Goal: Communication & Community: Answer question/provide support

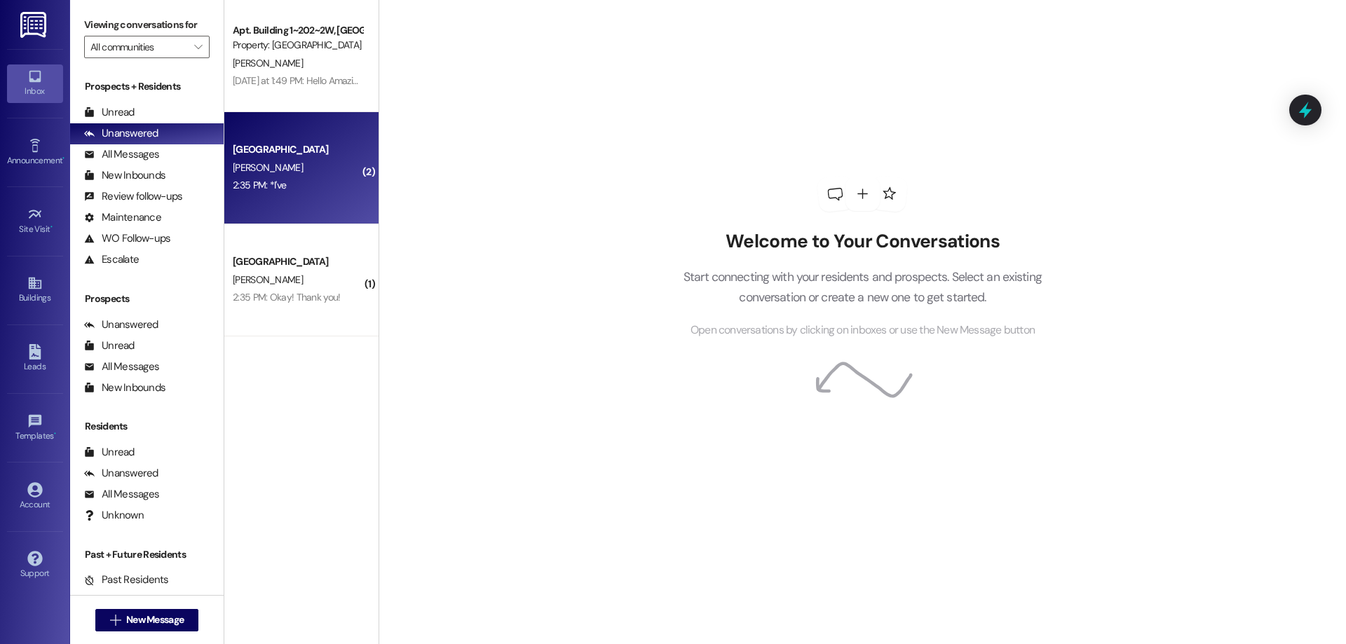
click at [273, 133] on div "Colonial House Prospect M. Jensen 2:35 PM: *I've 2:35 PM: *I've" at bounding box center [301, 168] width 154 height 112
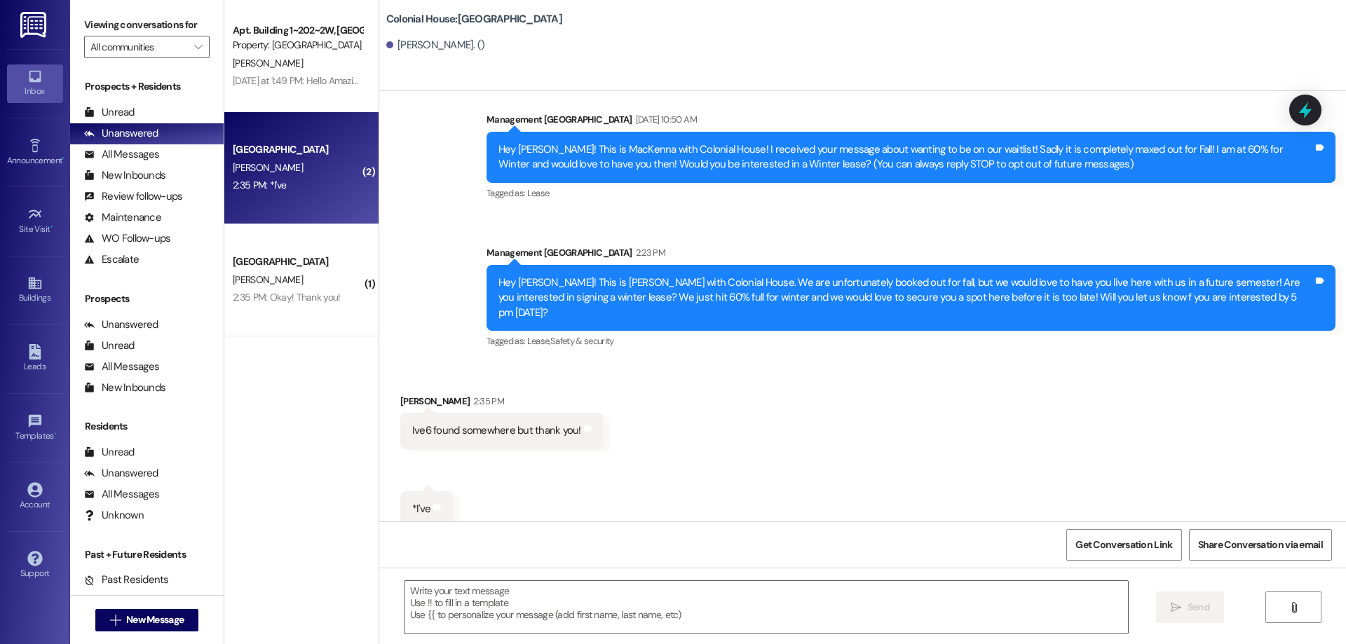
scroll to position [156, 0]
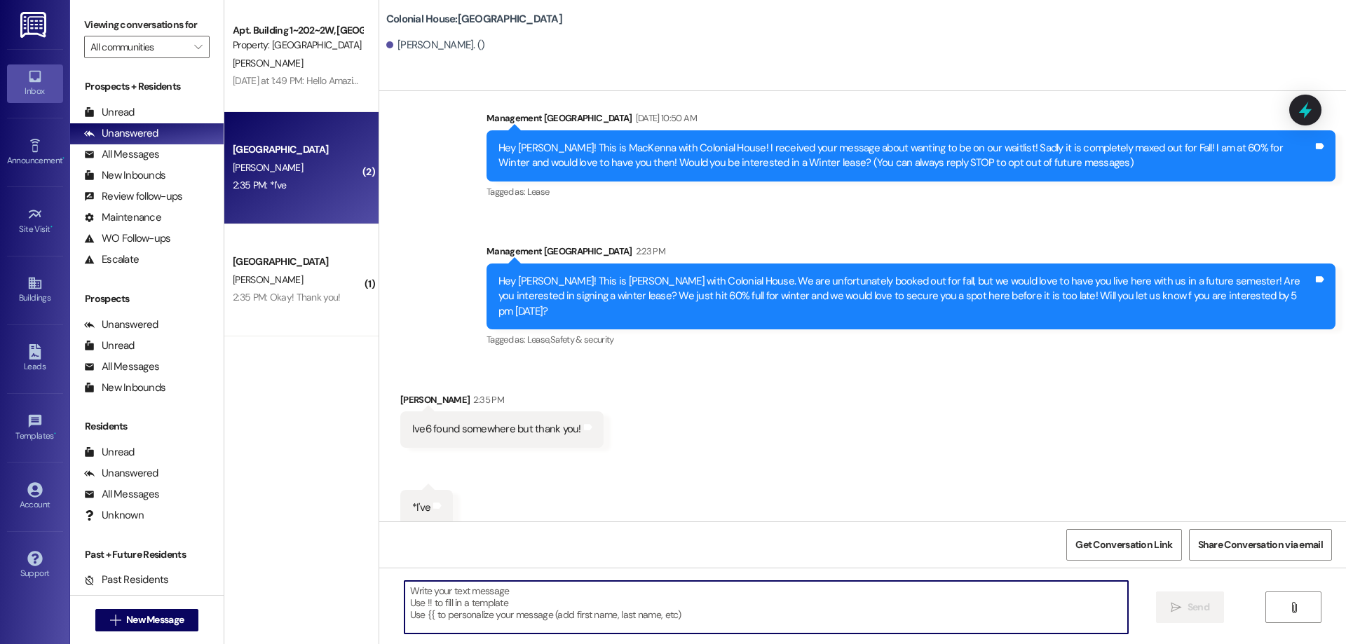
click at [736, 613] on textarea at bounding box center [765, 607] width 723 height 53
type textarea "Ok awesome! Thank you for letting us know!"
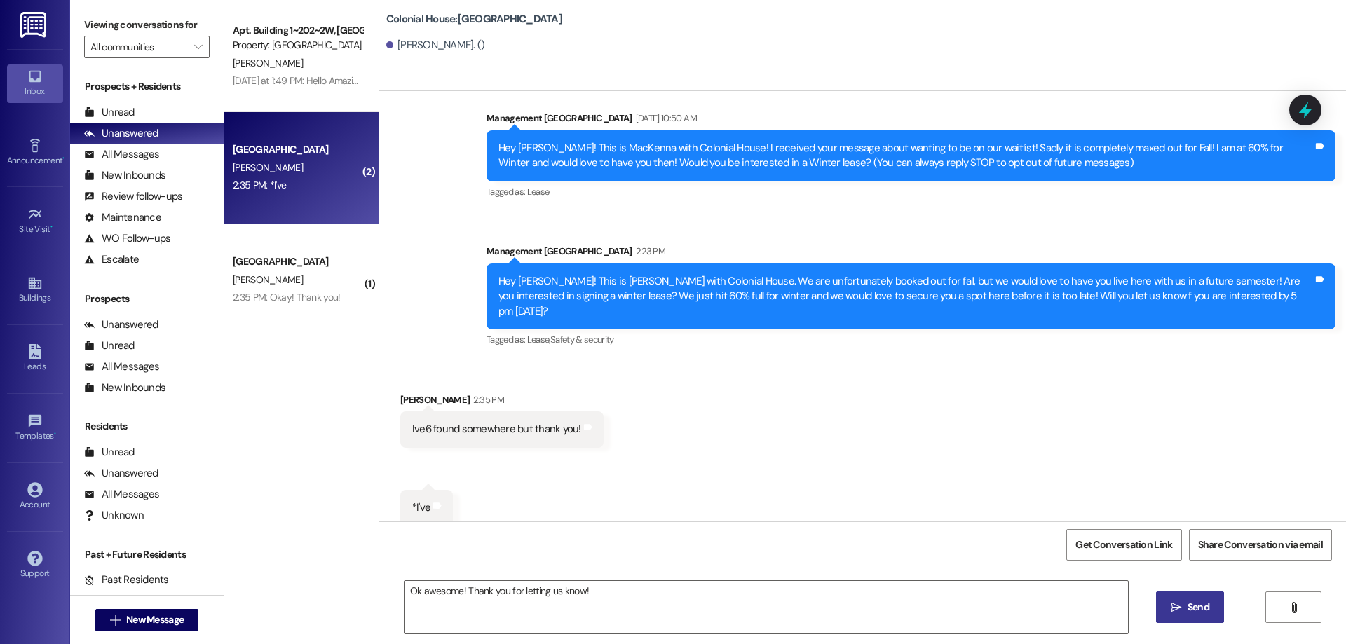
click at [1184, 609] on span "Send" at bounding box center [1197, 607] width 27 height 15
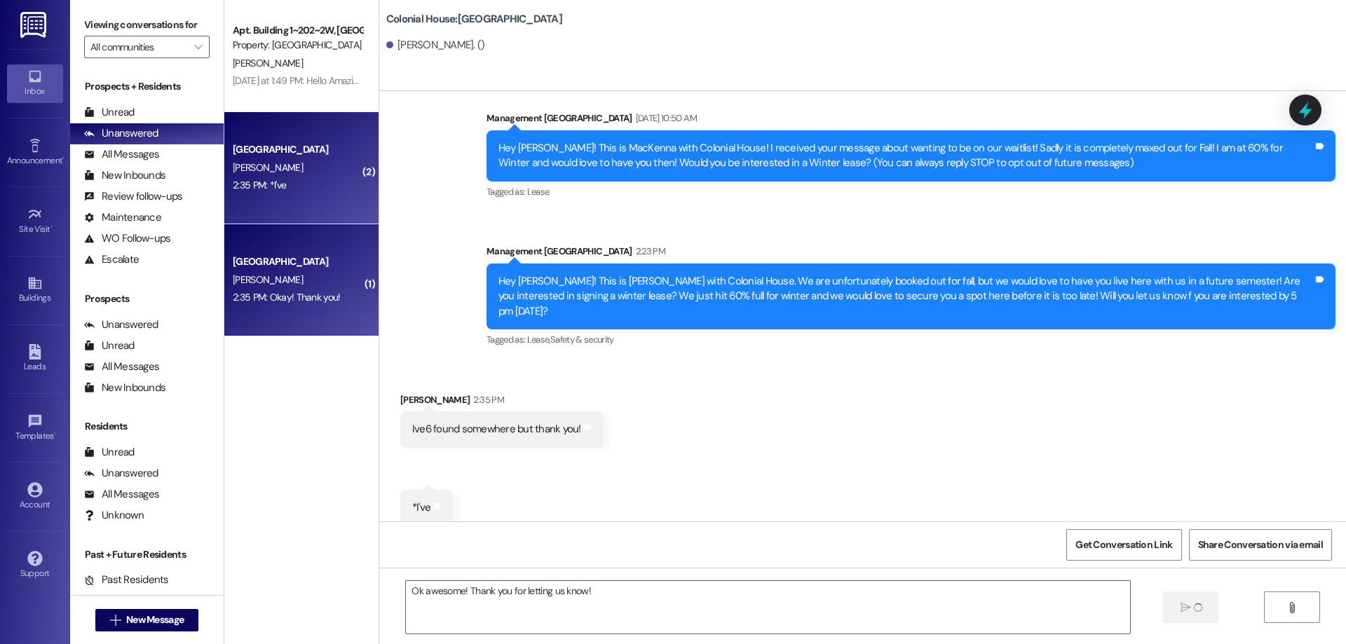
click at [311, 273] on div "[PERSON_NAME]" at bounding box center [297, 280] width 132 height 18
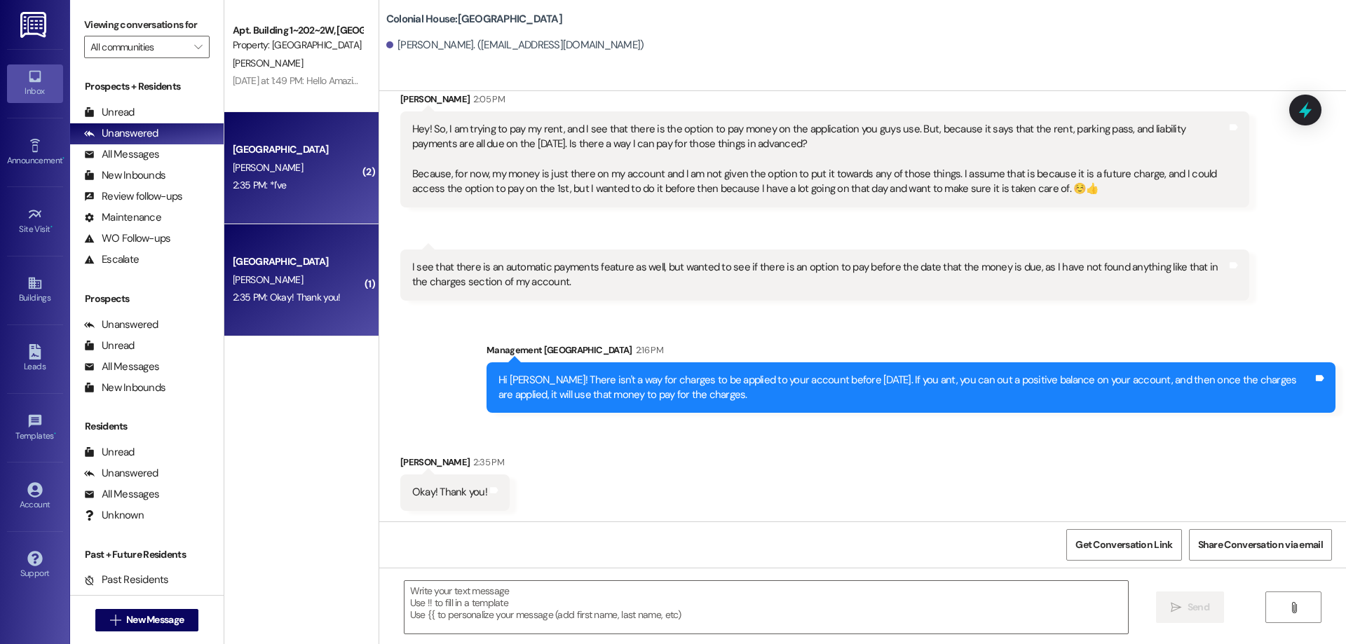
click at [336, 179] on div "2:35 PM: *I've 2:35 PM: *I've" at bounding box center [297, 186] width 132 height 18
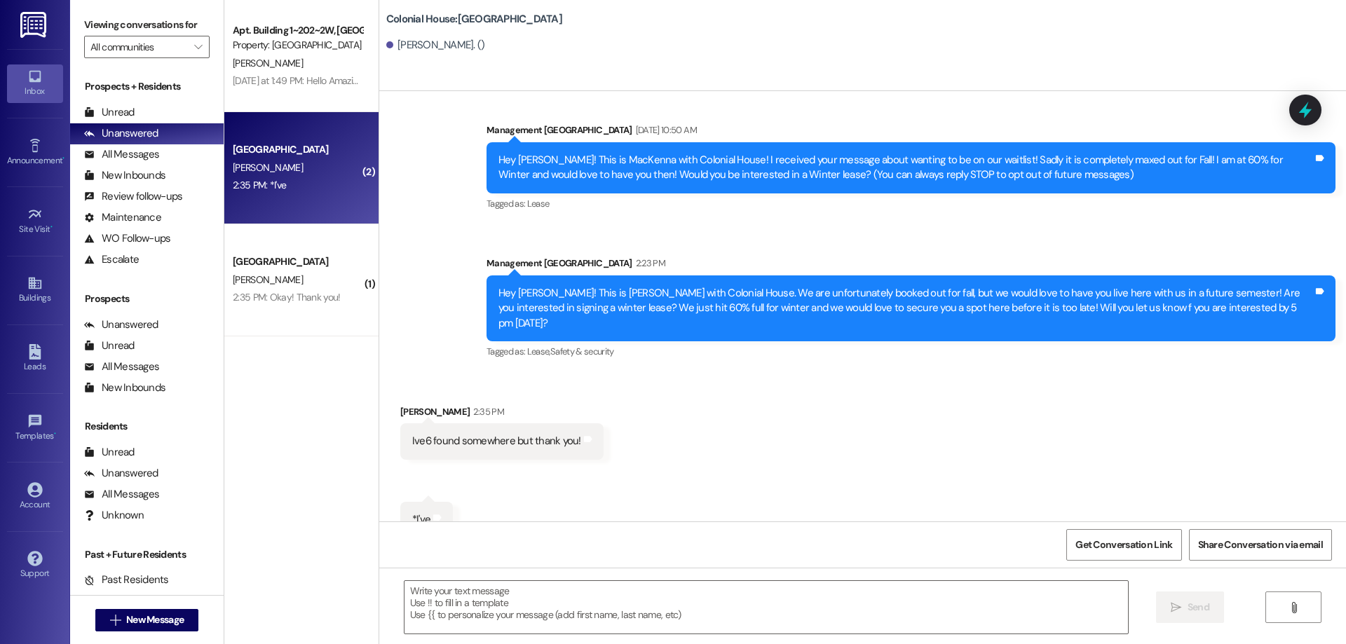
scroll to position [254, 0]
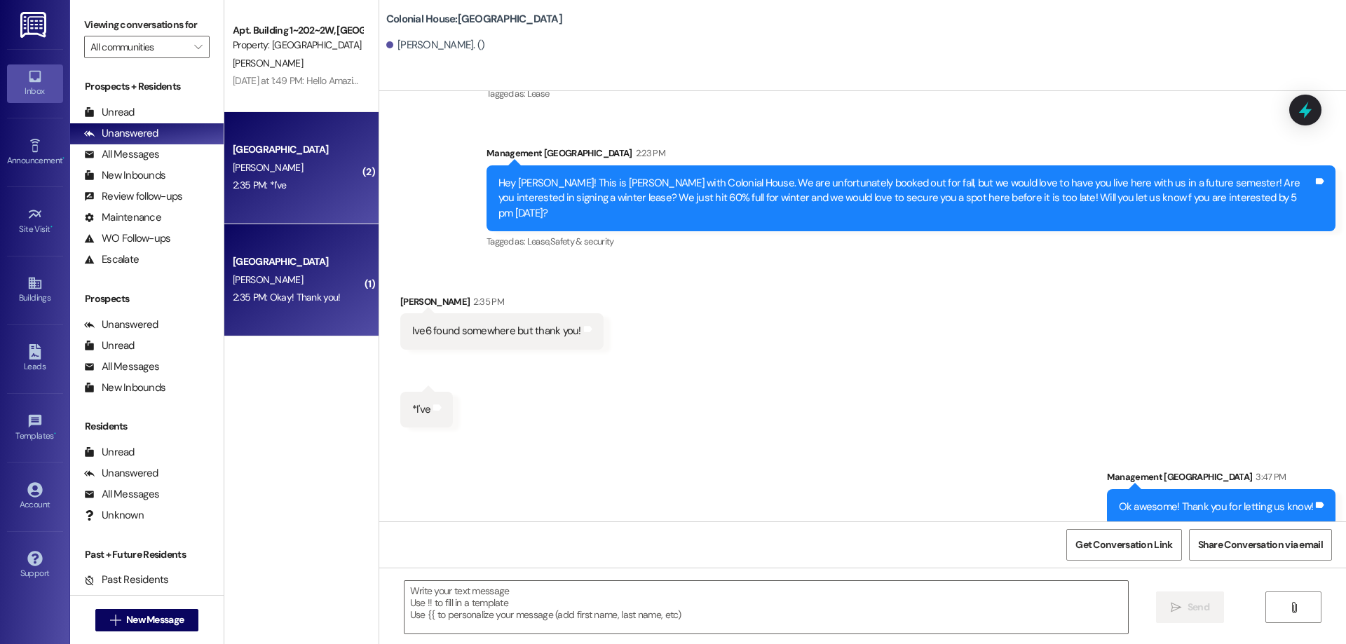
click at [275, 248] on div "Colonial House Prospect A. Nelson 2:35 PM: Okay! Thank you! 2:35 PM: Okay! Than…" at bounding box center [301, 280] width 154 height 112
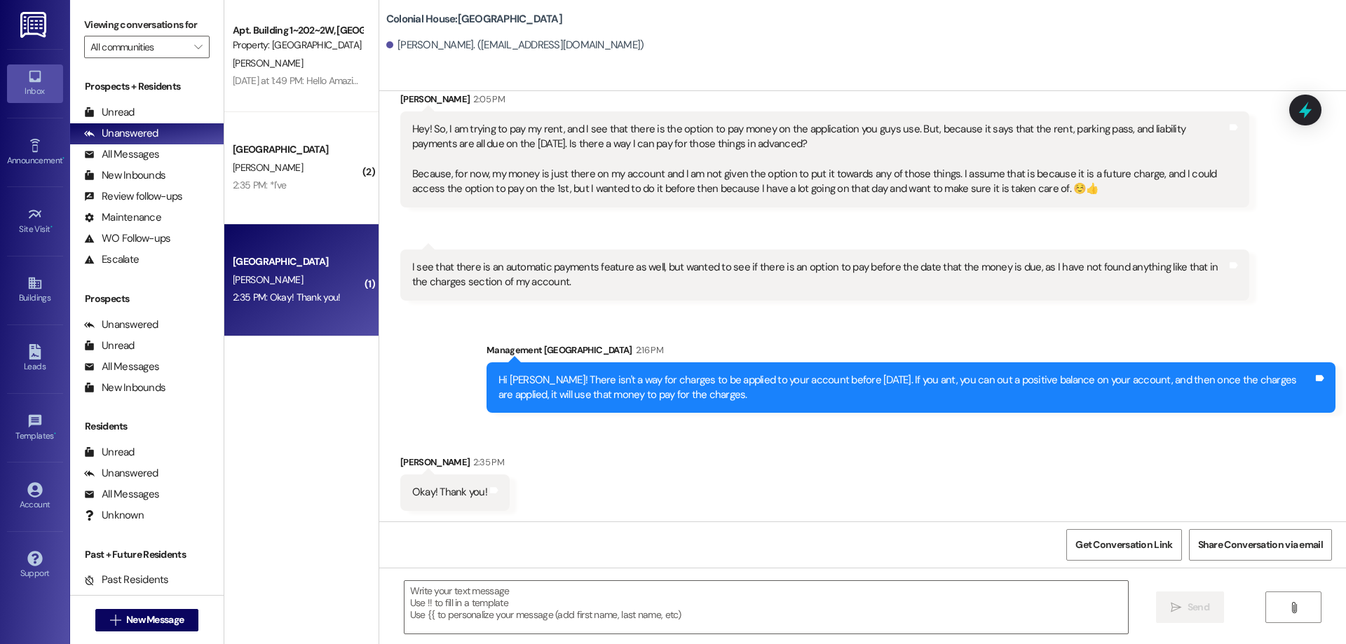
scroll to position [531, 0]
click at [737, 608] on textarea at bounding box center [765, 607] width 723 height 53
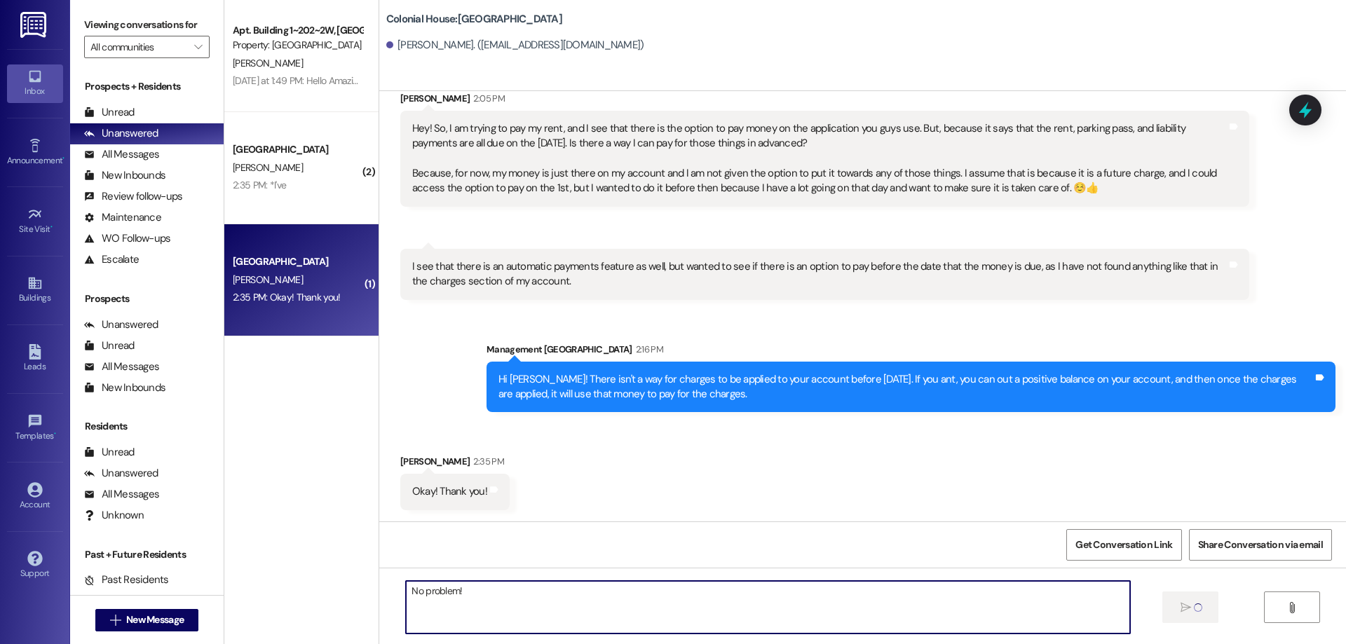
type textarea "No problem!"
click at [907, 612] on textarea "No problem!" at bounding box center [767, 607] width 723 height 53
drag, startPoint x: 467, startPoint y: 605, endPoint x: 196, endPoint y: 587, distance: 272.5
click at [196, 587] on div "There was an error sending your message. Inbox Go to Inbox Announcement • Send …" at bounding box center [673, 322] width 1346 height 644
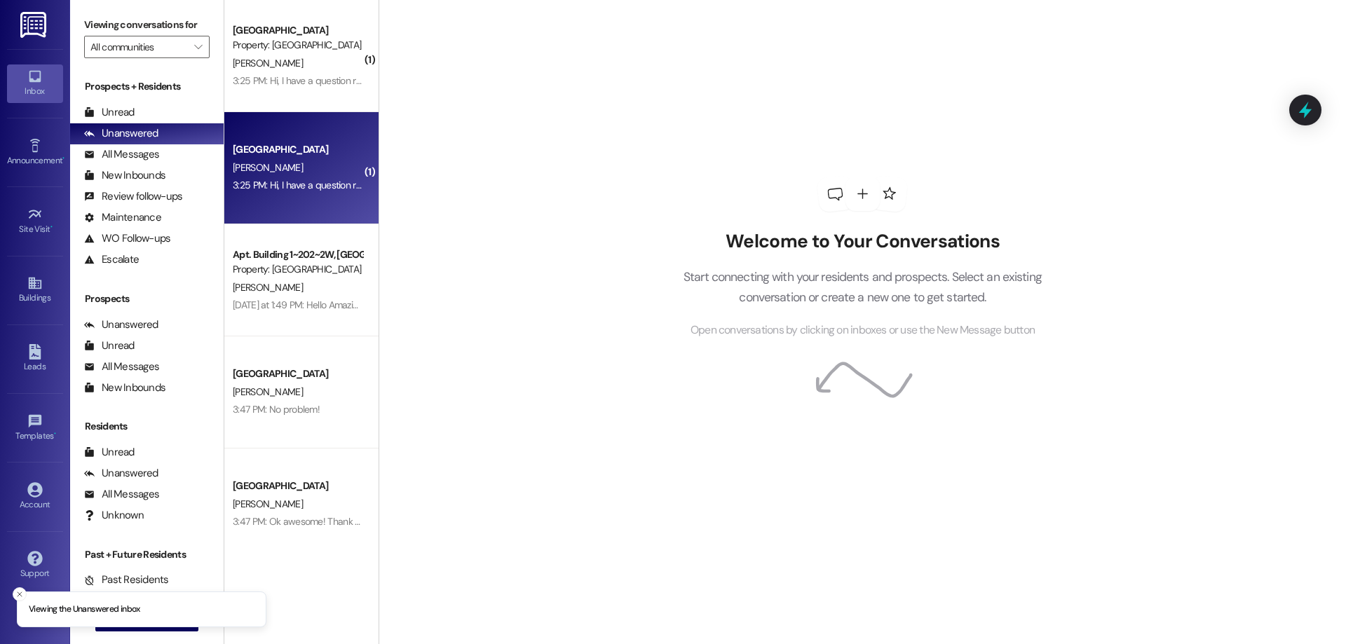
click at [322, 160] on div "[PERSON_NAME]" at bounding box center [297, 168] width 132 height 18
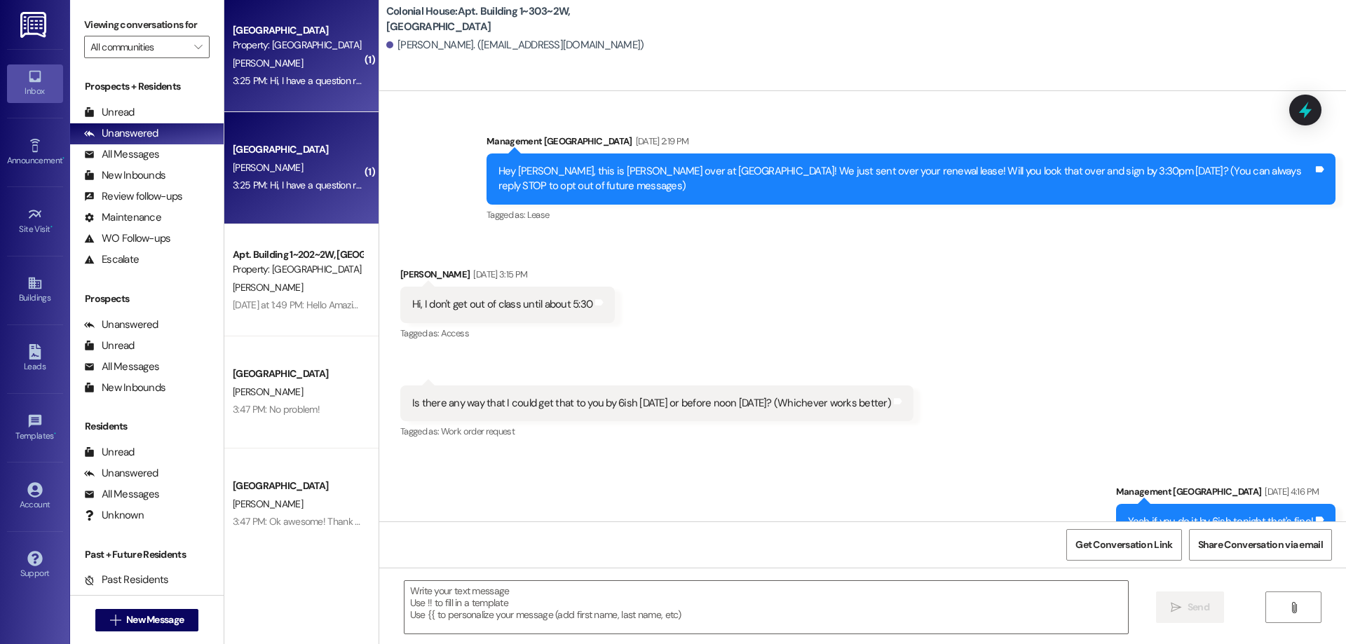
scroll to position [24386, 0]
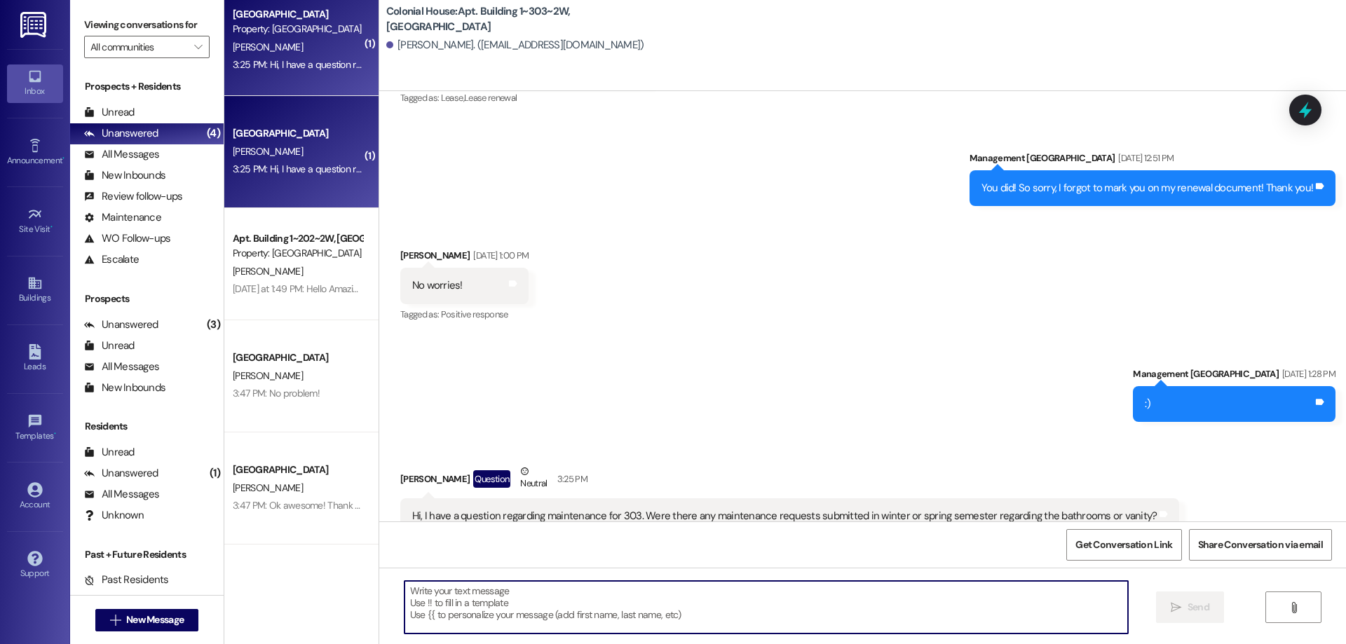
click at [495, 608] on textarea at bounding box center [765, 607] width 723 height 53
click at [565, 593] on textarea "The only one we have on record is the people" at bounding box center [765, 607] width 723 height 53
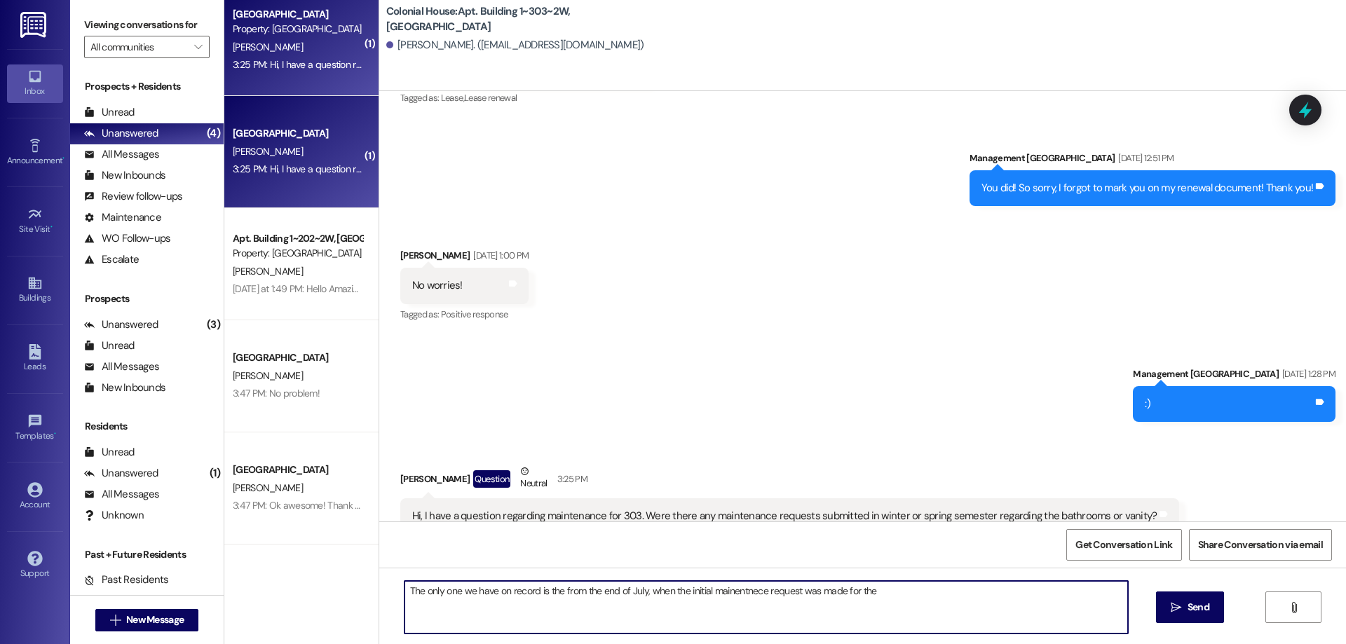
drag, startPoint x: 732, startPoint y: 590, endPoint x: 952, endPoint y: 613, distance: 221.9
click at [952, 615] on textarea "The only one we have on record is the from the end of July, when the initial ma…" at bounding box center [765, 607] width 723 height 53
click at [741, 590] on textarea "The only one we have on record is the from the end of July, when the initial ma…" at bounding box center [765, 607] width 723 height 53
click at [746, 591] on textarea "The only one we have on record is the from the end of July, when the initial ma…" at bounding box center [765, 607] width 723 height 53
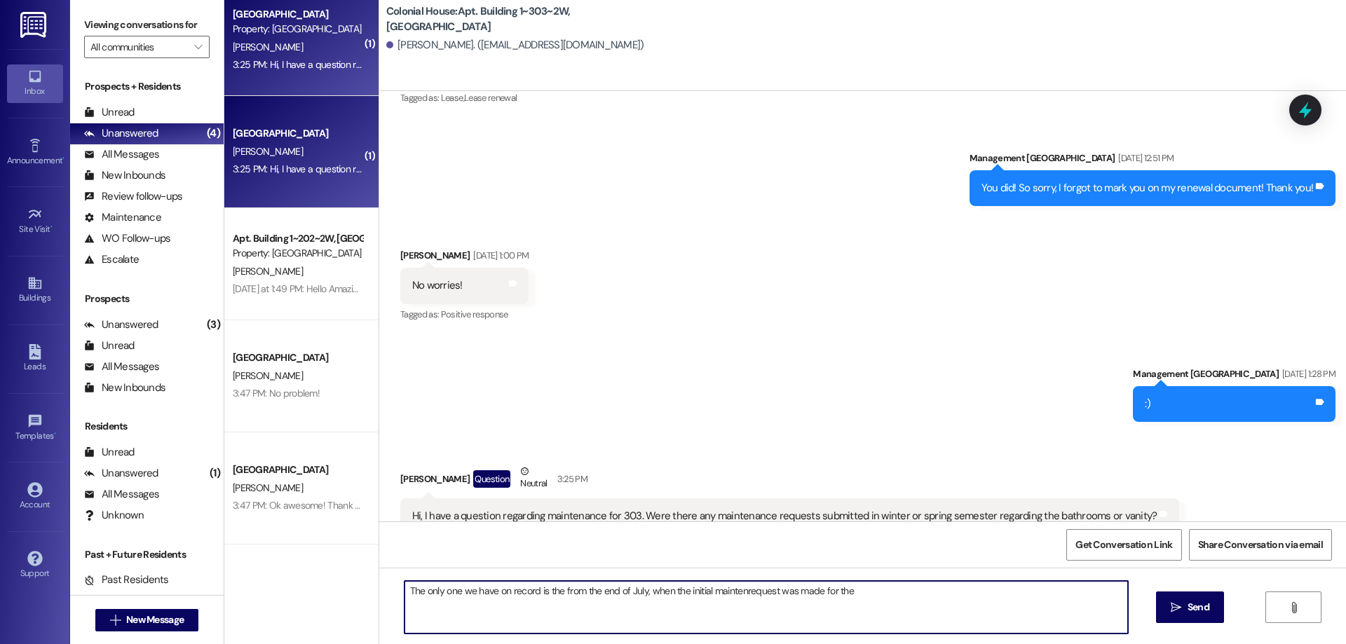
drag, startPoint x: 747, startPoint y: 590, endPoint x: 727, endPoint y: 591, distance: 20.3
click at [727, 591] on textarea "The only one we have on record is the from the end of July, when the initial ma…" at bounding box center [765, 607] width 723 height 53
click at [744, 593] on textarea "The only one we have on record is the from the end of July, when the initial ma…" at bounding box center [765, 607] width 723 height 53
drag, startPoint x: 738, startPoint y: 593, endPoint x: 763, endPoint y: 601, distance: 26.4
click at [739, 594] on textarea "The only one we have on record is the from the end of July, when the initial ma…" at bounding box center [765, 607] width 723 height 53
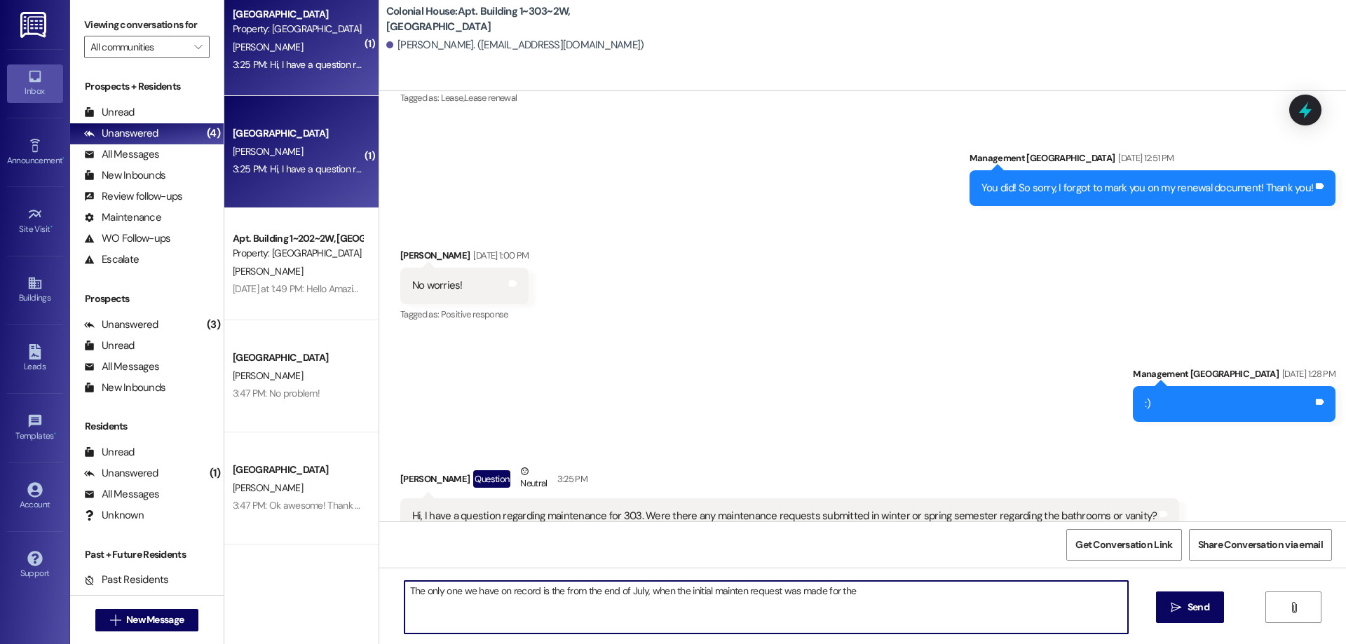
drag, startPoint x: 723, startPoint y: 594, endPoint x: 713, endPoint y: 615, distance: 22.9
click at [713, 615] on textarea "The only one we have on record is the from the end of July, when the initial ma…" at bounding box center [765, 607] width 723 height 53
click at [734, 596] on textarea "The only one we have on record is the from the end of July, when the initial ma…" at bounding box center [765, 607] width 723 height 53
click at [820, 610] on textarea "The only one we have on record is the from the end of July, when the initial ma…" at bounding box center [765, 607] width 723 height 53
click at [910, 591] on textarea "The only one we have on record is the from the end of July, when the initial ma…" at bounding box center [765, 607] width 723 height 53
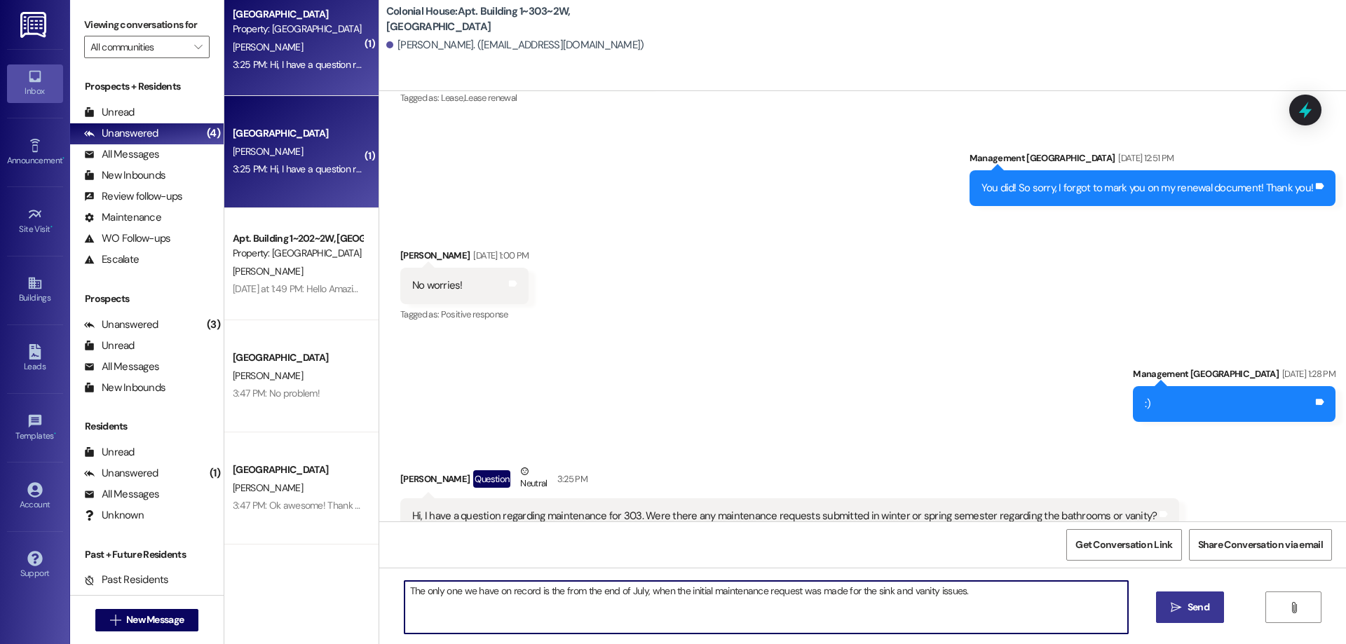
type textarea "The only one we have on record is the from the end of July, when the initial ma…"
drag, startPoint x: 1206, startPoint y: 617, endPoint x: 1197, endPoint y: 613, distance: 9.8
click at [1205, 617] on button " Send" at bounding box center [1190, 607] width 68 height 32
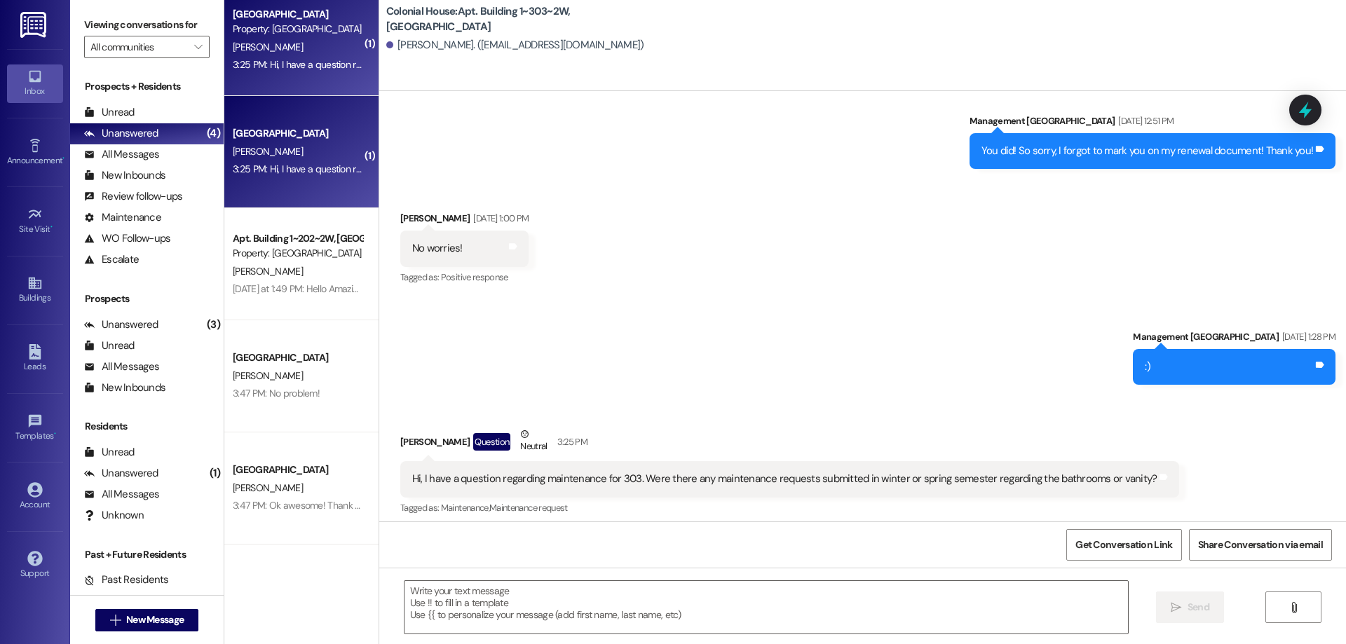
scroll to position [24483, 0]
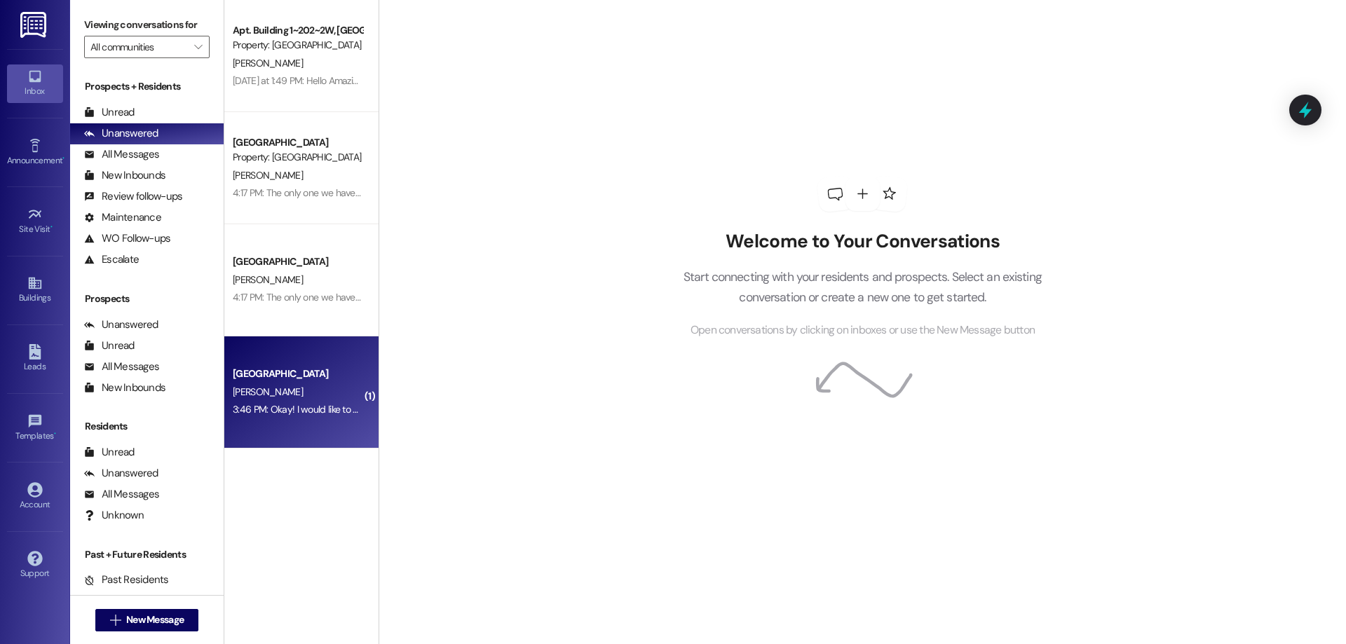
click at [280, 395] on div "[PERSON_NAME]" at bounding box center [297, 392] width 132 height 18
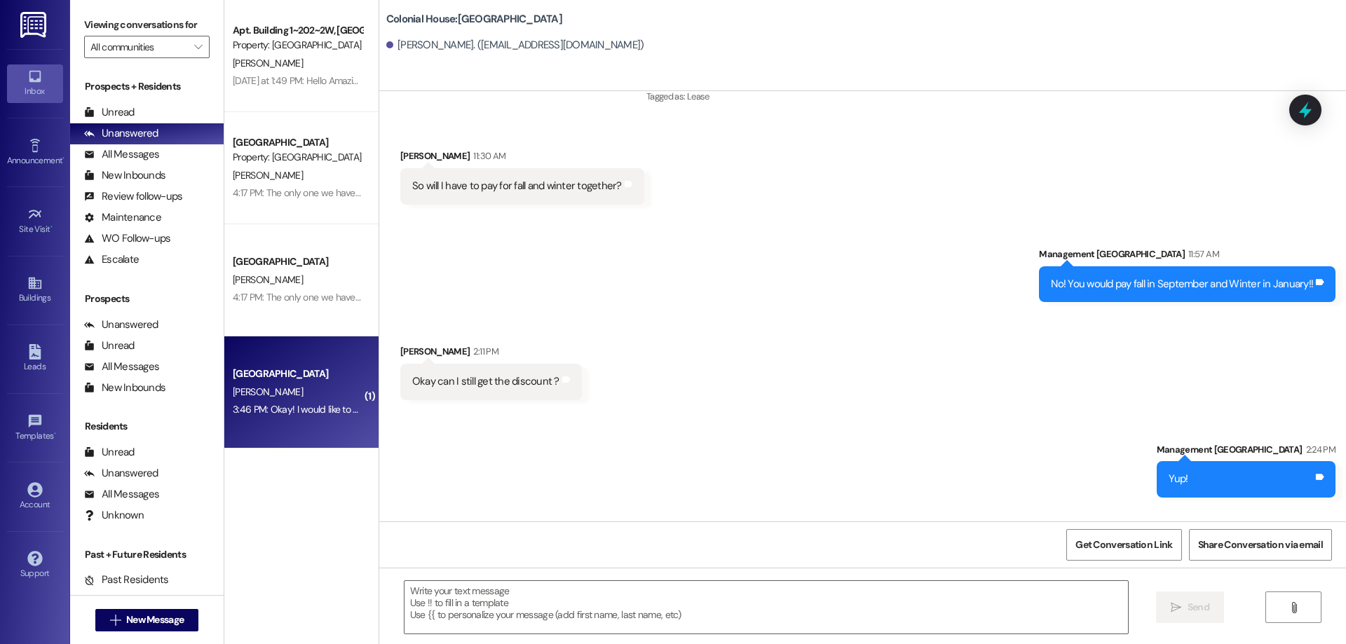
scroll to position [1717, 0]
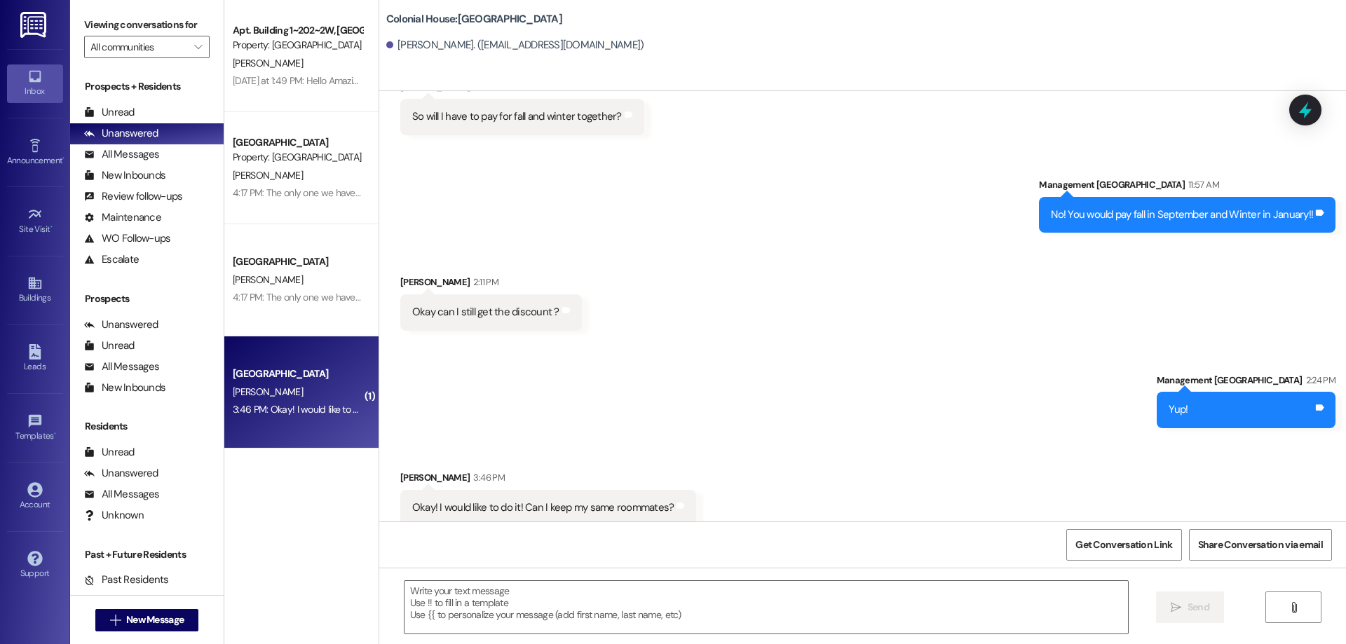
click at [685, 580] on div " Send " at bounding box center [862, 620] width 966 height 105
click at [703, 601] on textarea at bounding box center [765, 607] width 723 height 53
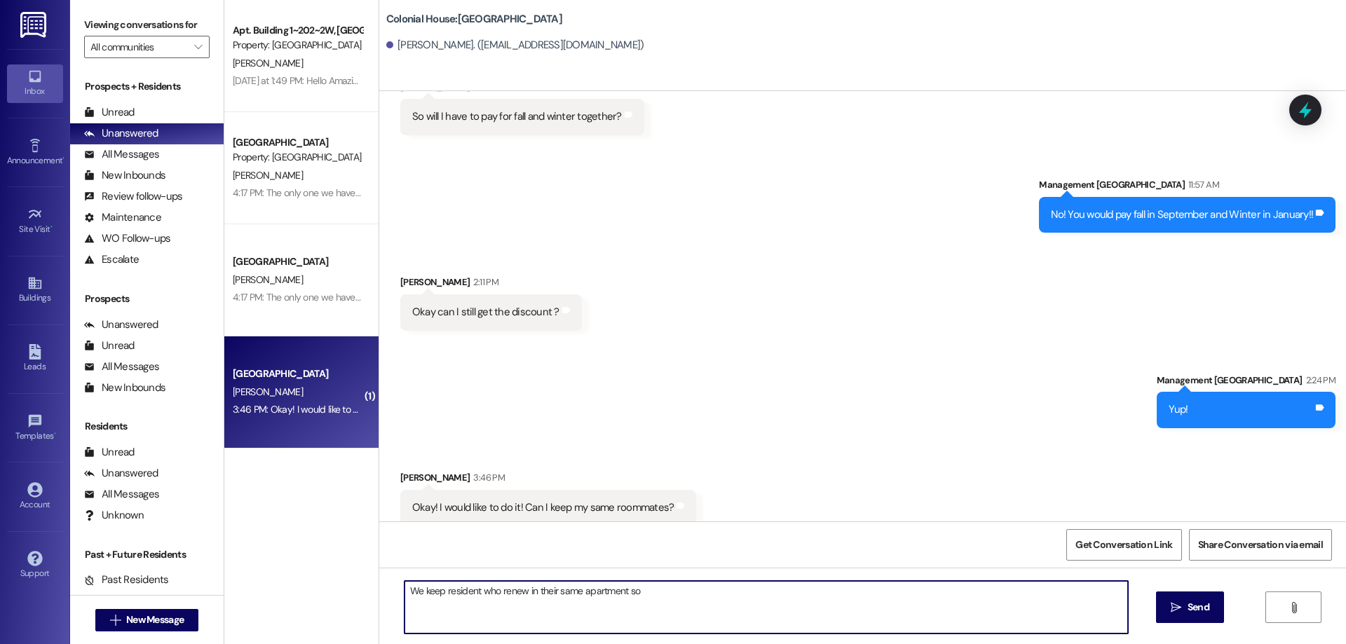
click at [656, 598] on textarea "We keep resident who renew in their same apartment so" at bounding box center [765, 607] width 723 height 53
click at [472, 593] on textarea "We keep resident who renew in their same apartment so as long as nobody request…" at bounding box center [765, 607] width 723 height 53
click at [936, 596] on textarea "We keep residents who renew in their same apartment so as long as nobody reques…" at bounding box center [765, 607] width 723 height 53
type textarea "We keep residents who renew in their same apartment so as long as nobody reques…"
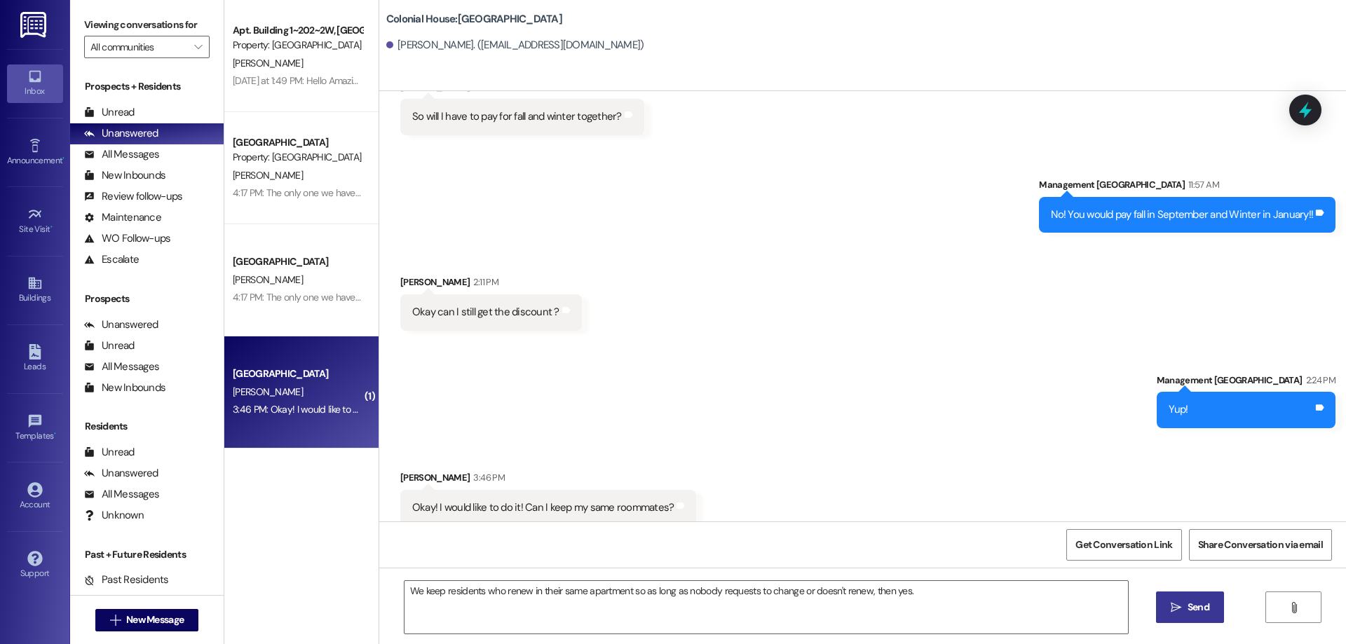
click at [1171, 605] on icon "" at bounding box center [1175, 607] width 11 height 11
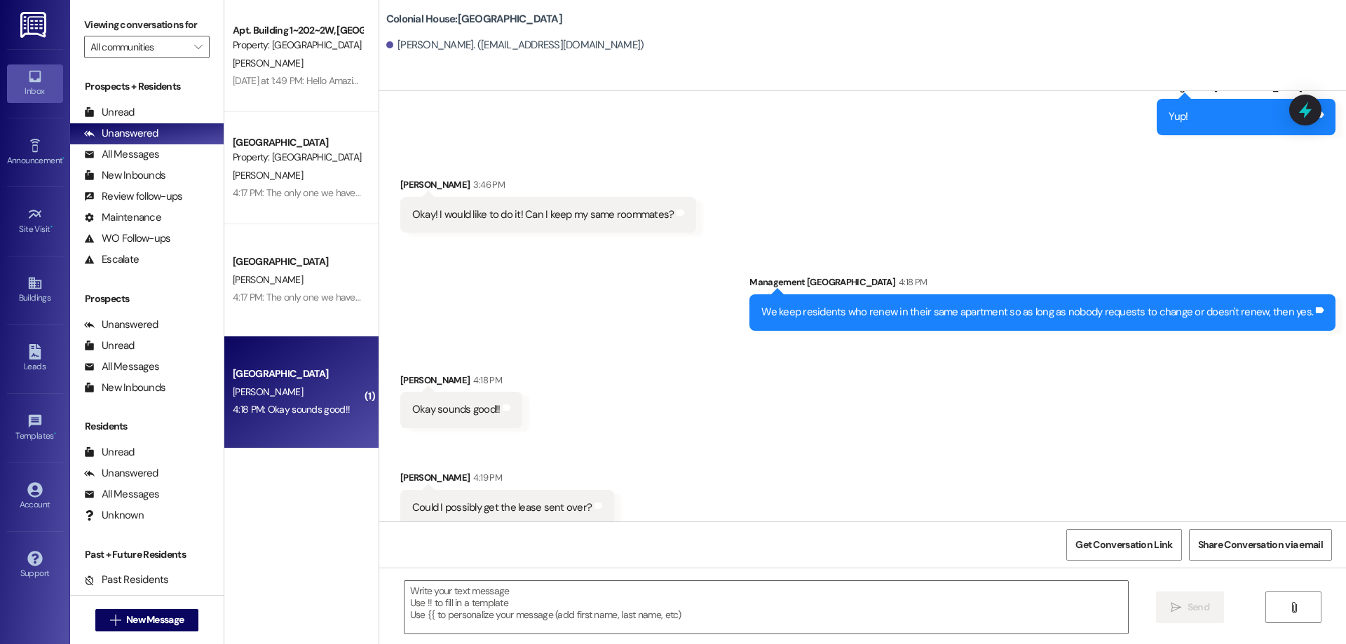
scroll to position [2011, 0]
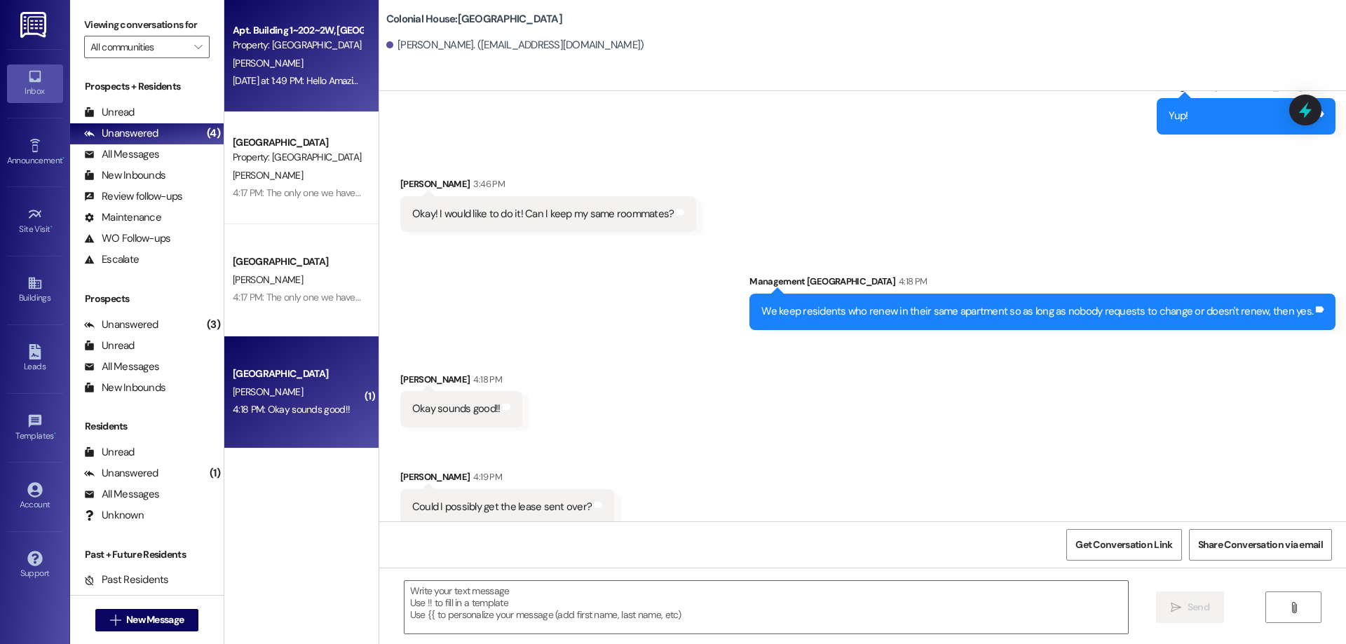
click at [271, 39] on div "Property: [GEOGRAPHIC_DATA]" at bounding box center [298, 45] width 130 height 15
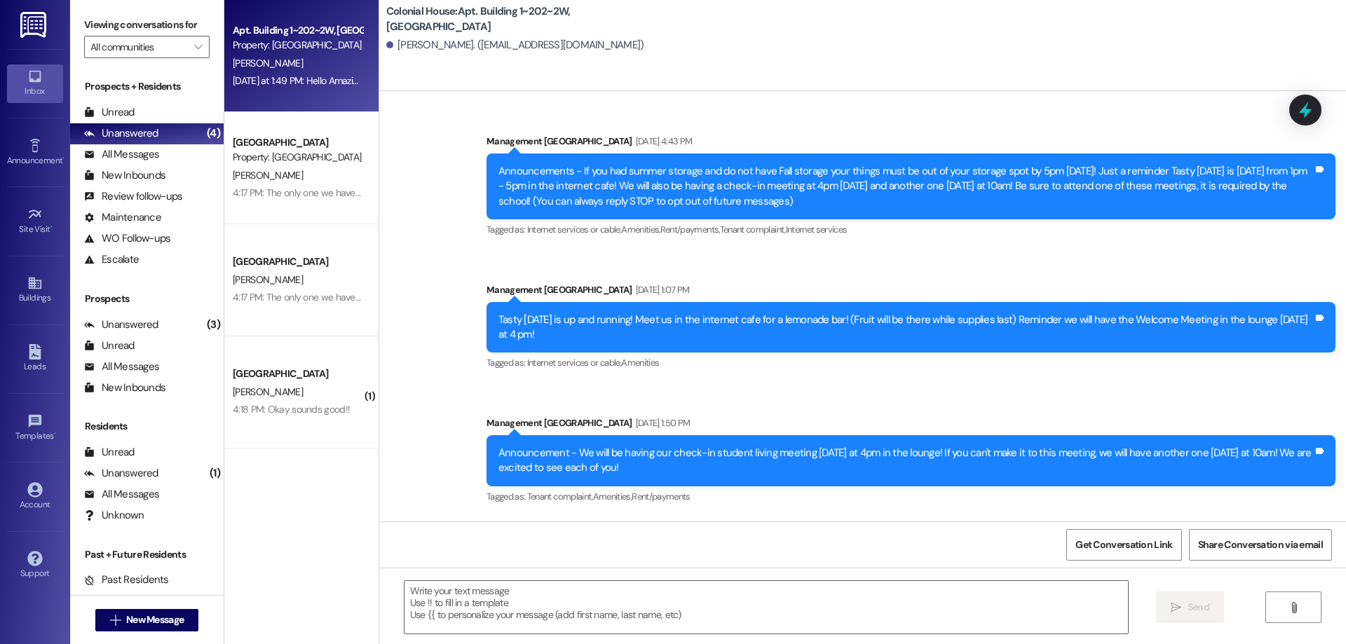
scroll to position [21728, 0]
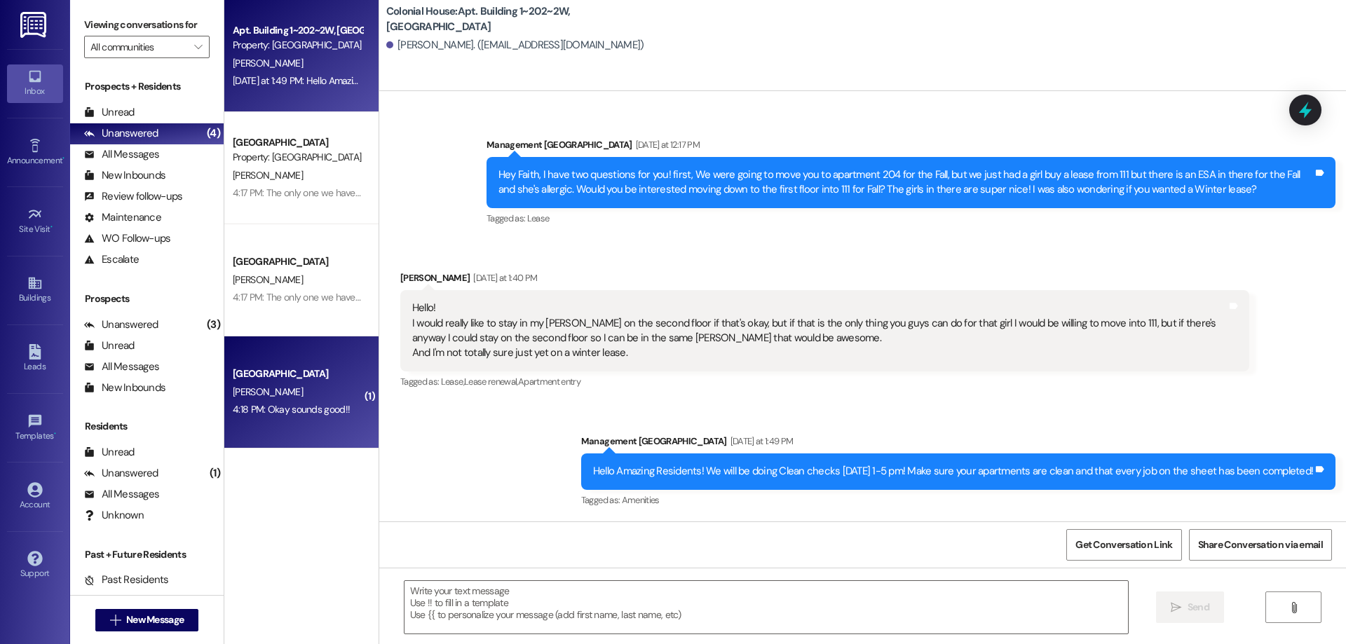
click at [301, 399] on div "[PERSON_NAME]" at bounding box center [297, 392] width 132 height 18
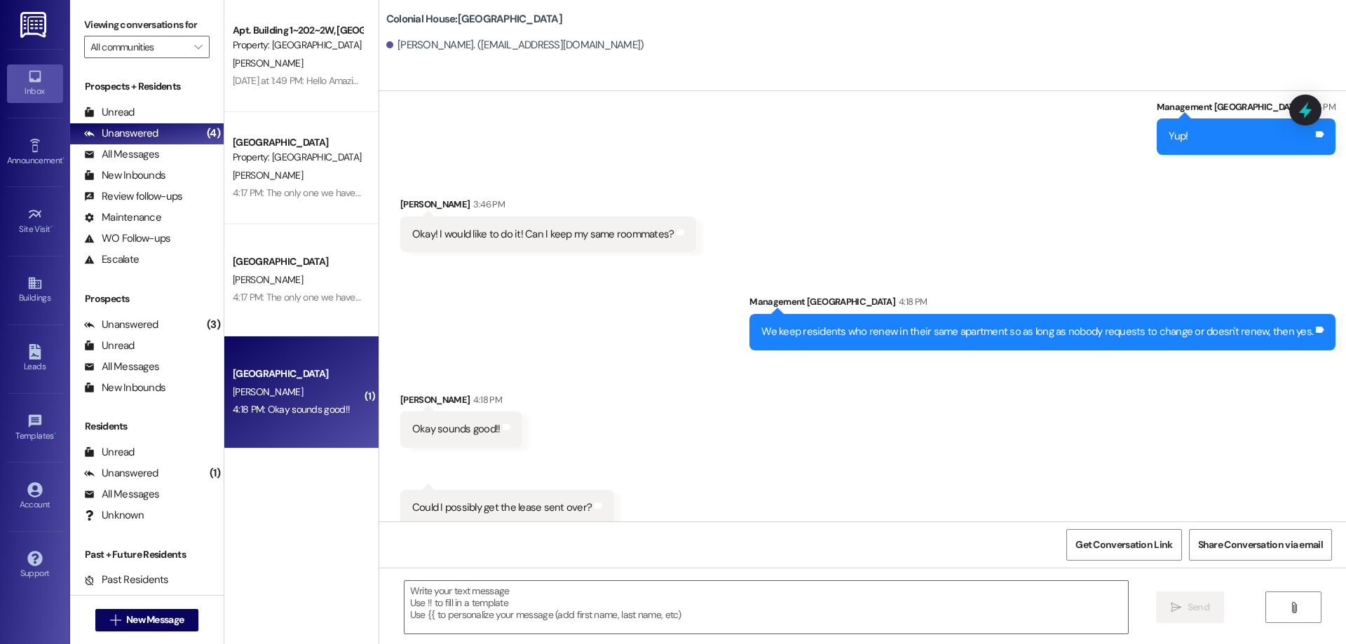
scroll to position [1991, 0]
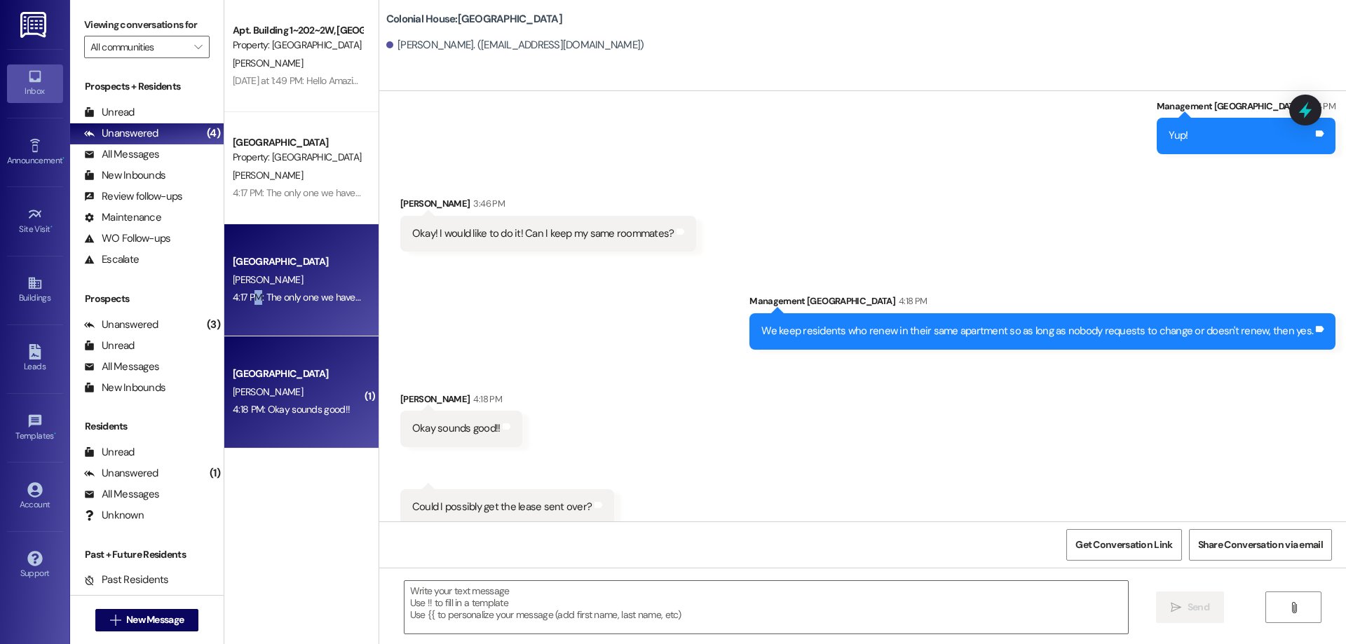
drag, startPoint x: 249, startPoint y: 312, endPoint x: 245, endPoint y: 324, distance: 13.5
click at [245, 324] on div "Colonial House Prospect [PERSON_NAME] 4:17 PM: The only one we have on record i…" at bounding box center [301, 280] width 154 height 112
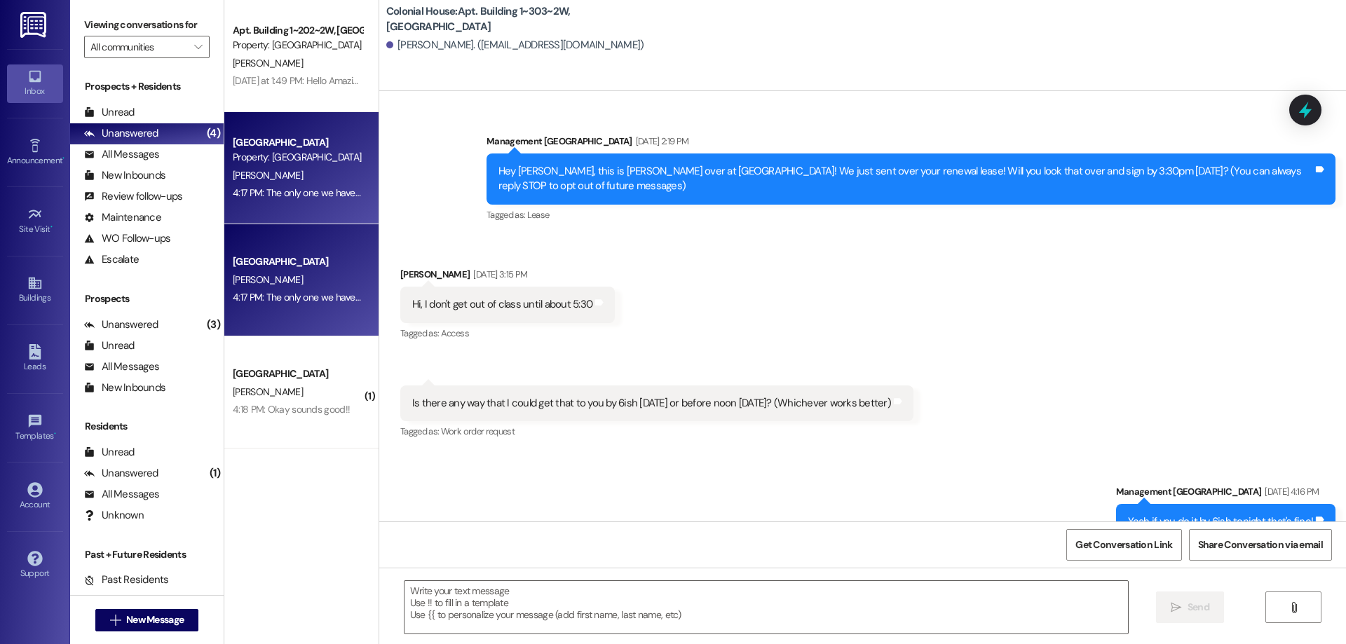
scroll to position [24504, 0]
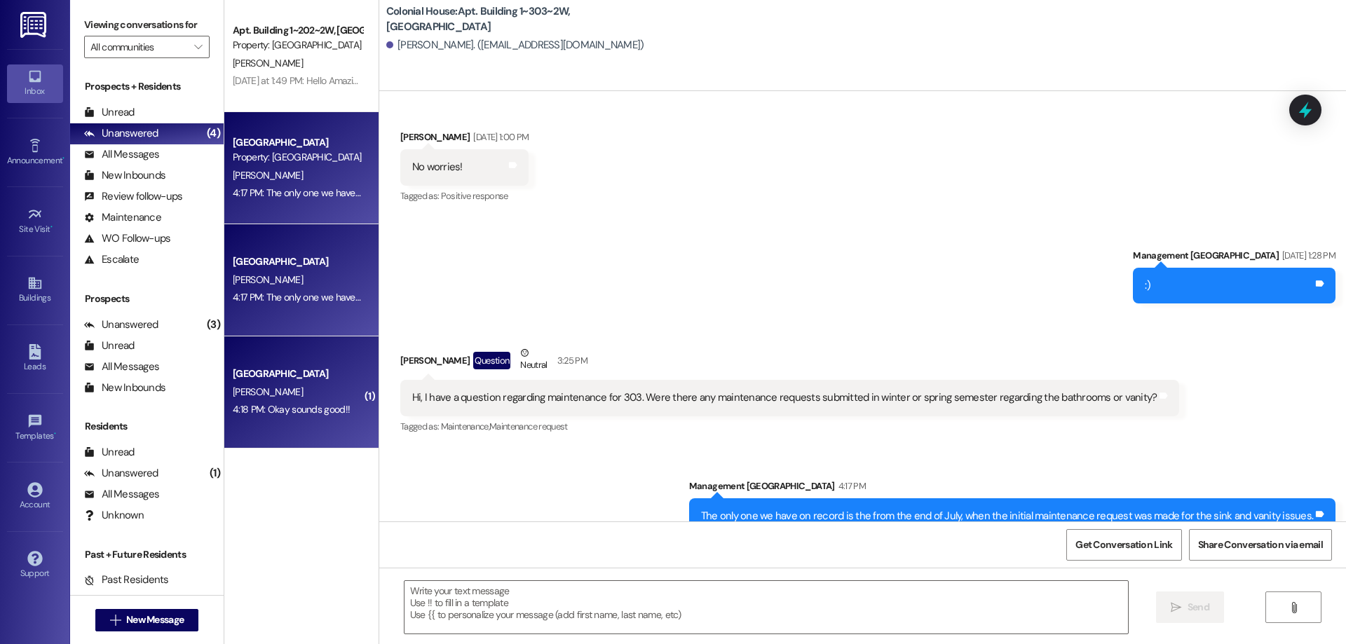
click at [292, 379] on div "[GEOGRAPHIC_DATA]" at bounding box center [298, 374] width 130 height 15
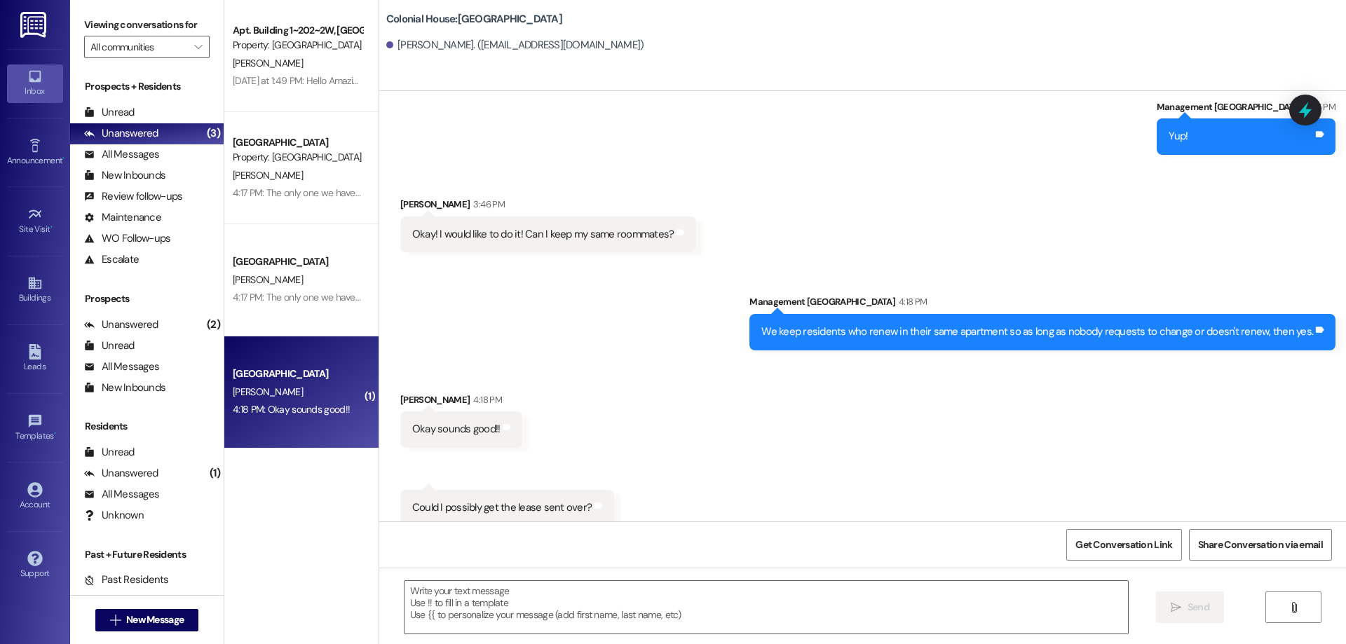
scroll to position [1991, 0]
click at [600, 616] on textarea at bounding box center [765, 607] width 723 height 53
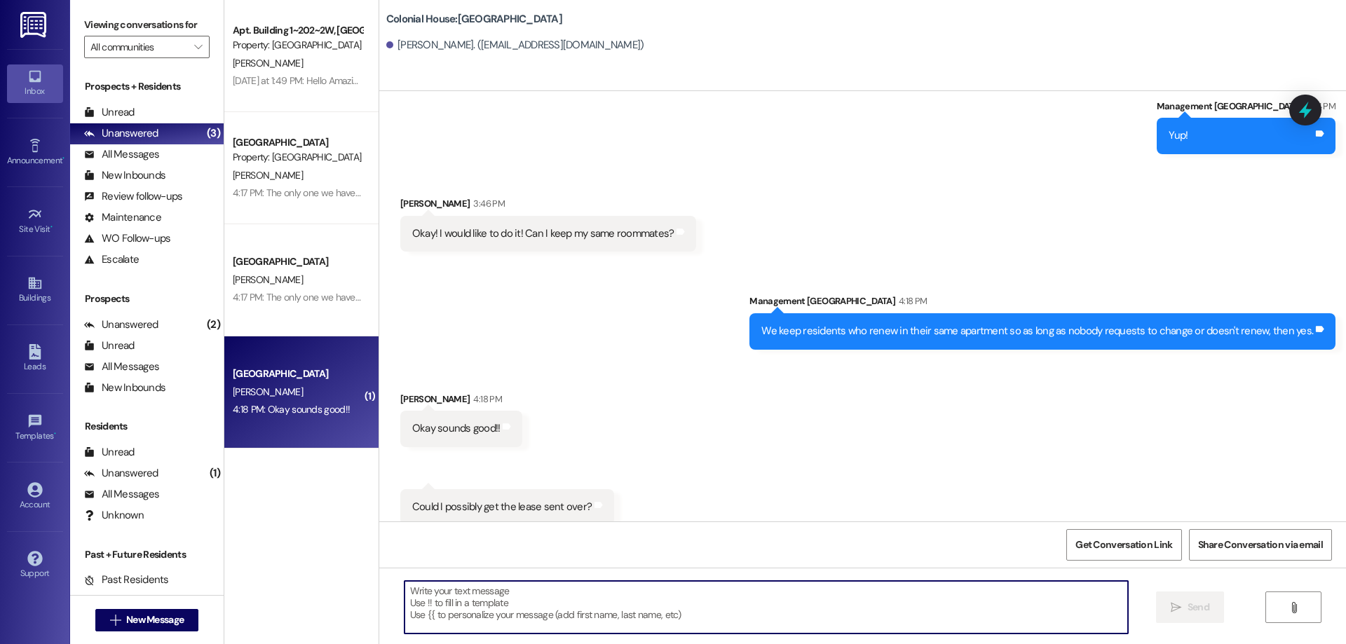
type textarea "U"
type textarea "Yup! I just barely sent that new lease over!"
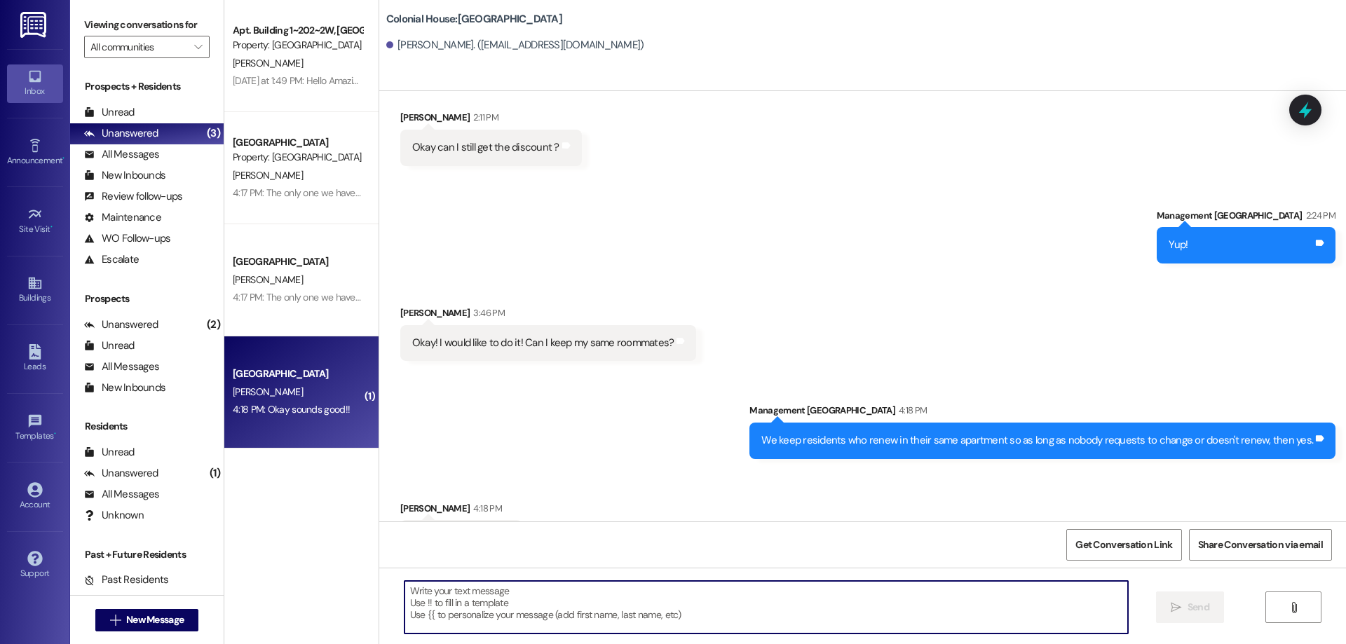
scroll to position [2088, 0]
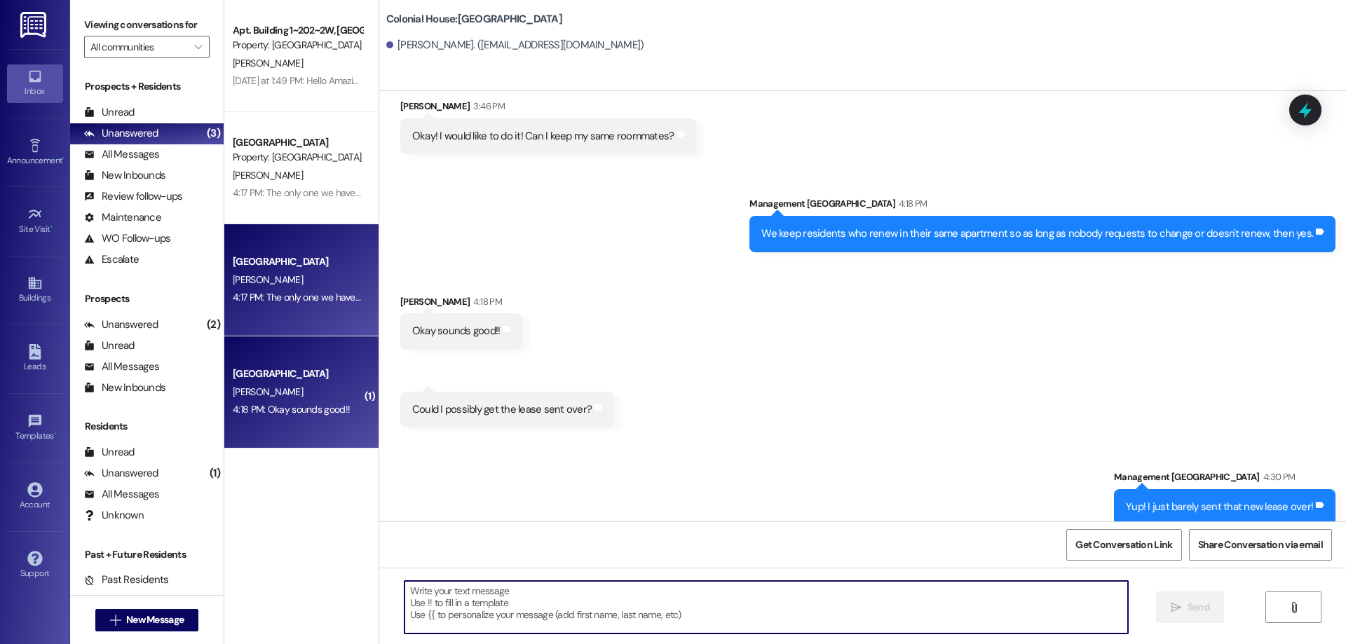
click at [334, 265] on div "[GEOGRAPHIC_DATA]" at bounding box center [298, 261] width 130 height 15
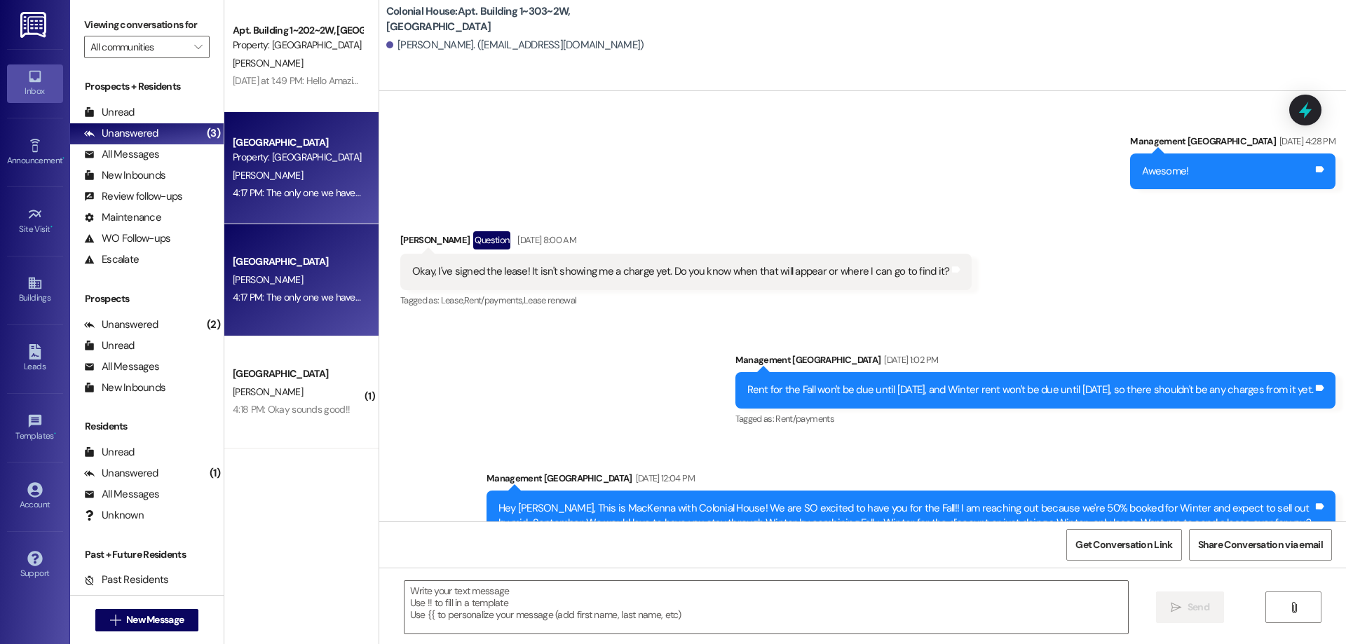
scroll to position [24504, 0]
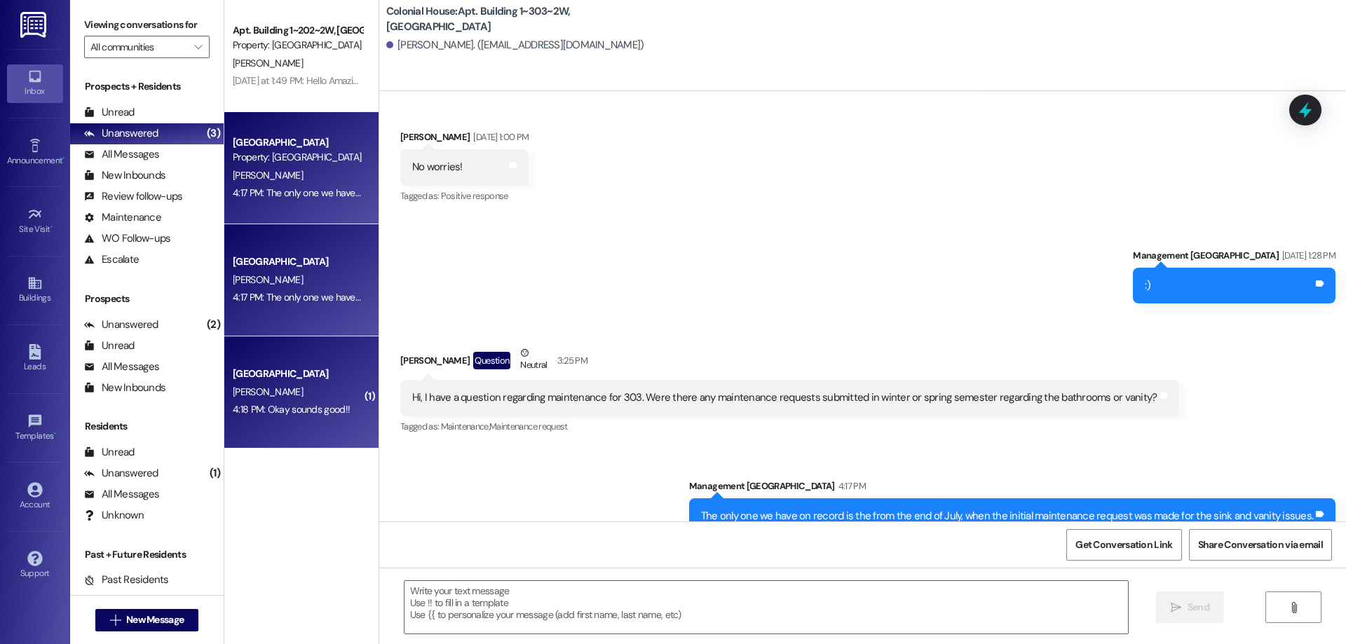
click at [352, 385] on div "[PERSON_NAME]" at bounding box center [297, 392] width 132 height 18
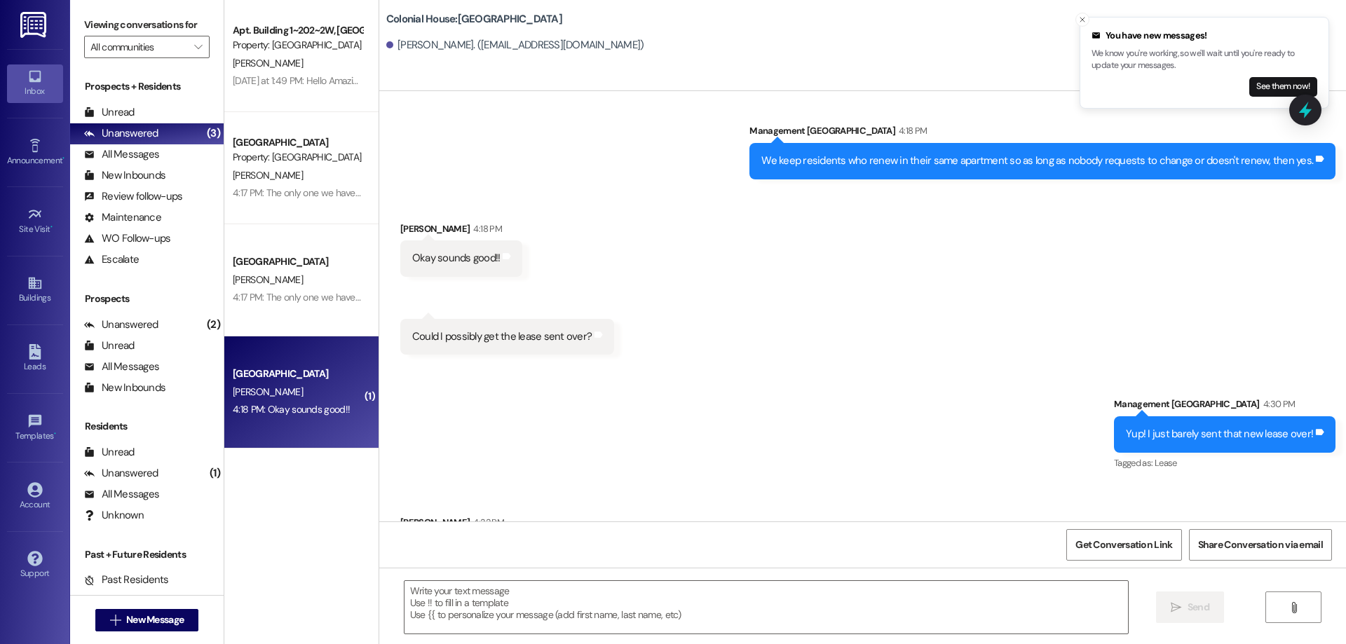
scroll to position [2206, 0]
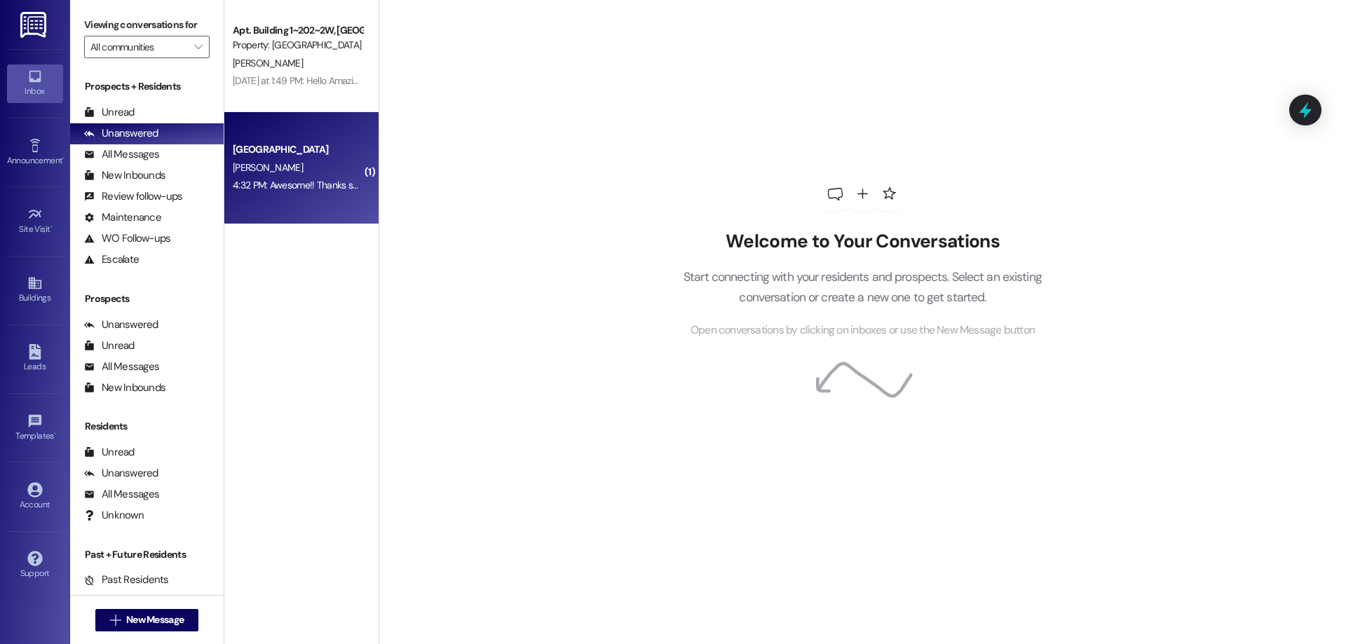
click at [298, 191] on div "4:32 PM: Awesome!! Thanks so much!!! 4:32 PM: Awesome!! Thanks so much!!!" at bounding box center [312, 185] width 158 height 13
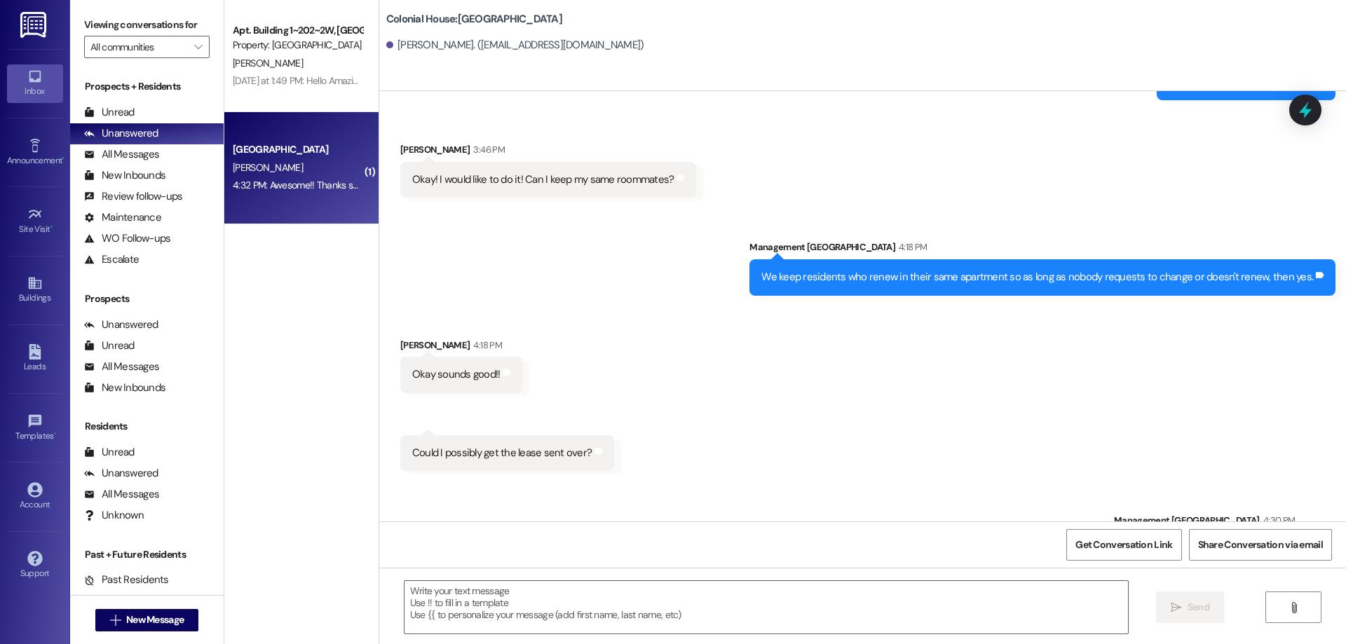
scroll to position [2206, 0]
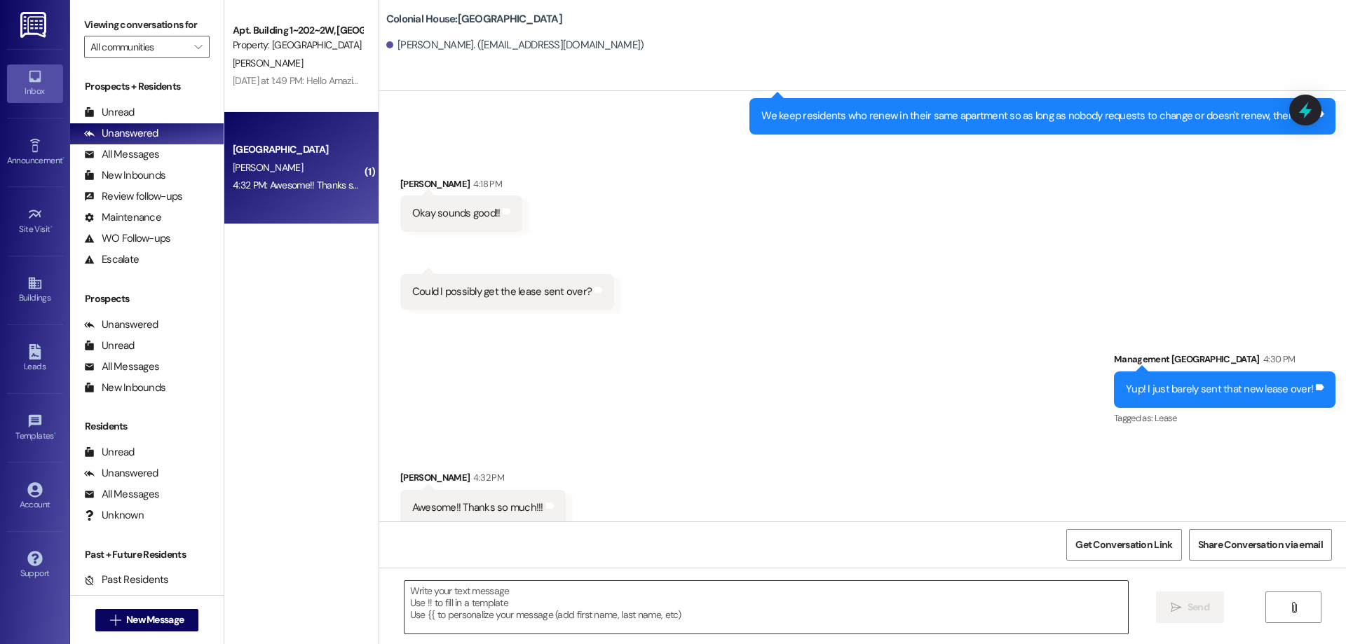
click at [818, 604] on textarea at bounding box center [765, 607] width 723 height 53
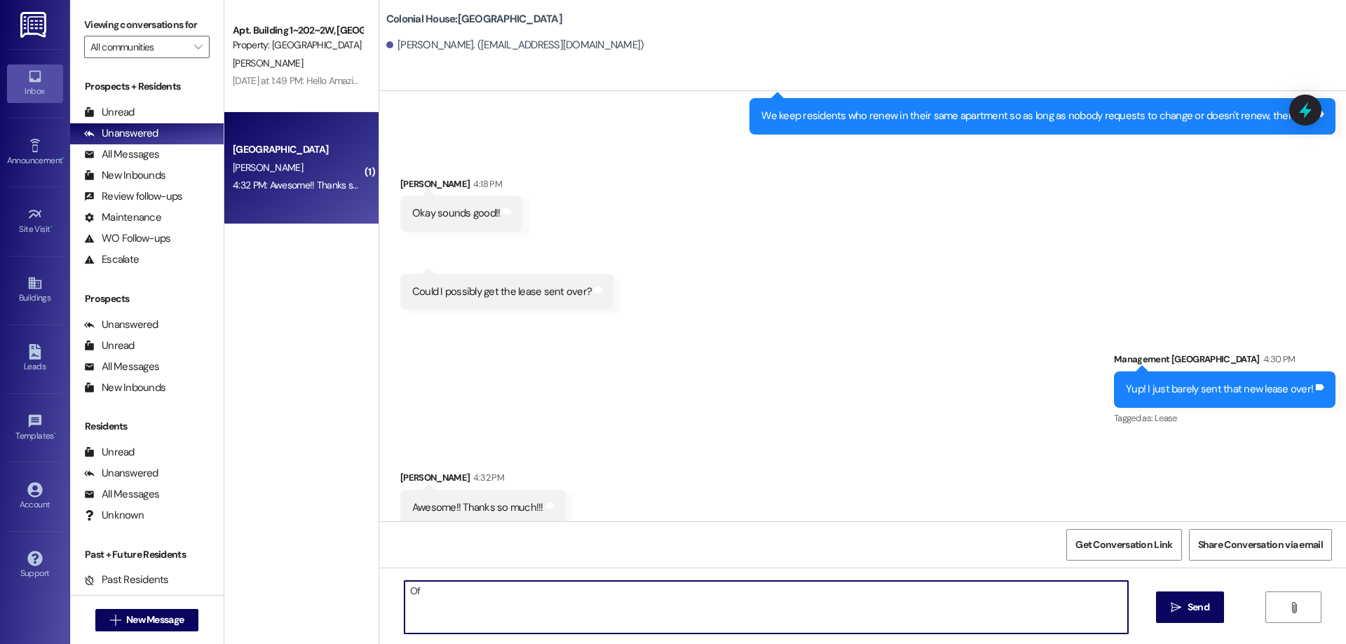
type textarea "O"
type textarea "No problem!"
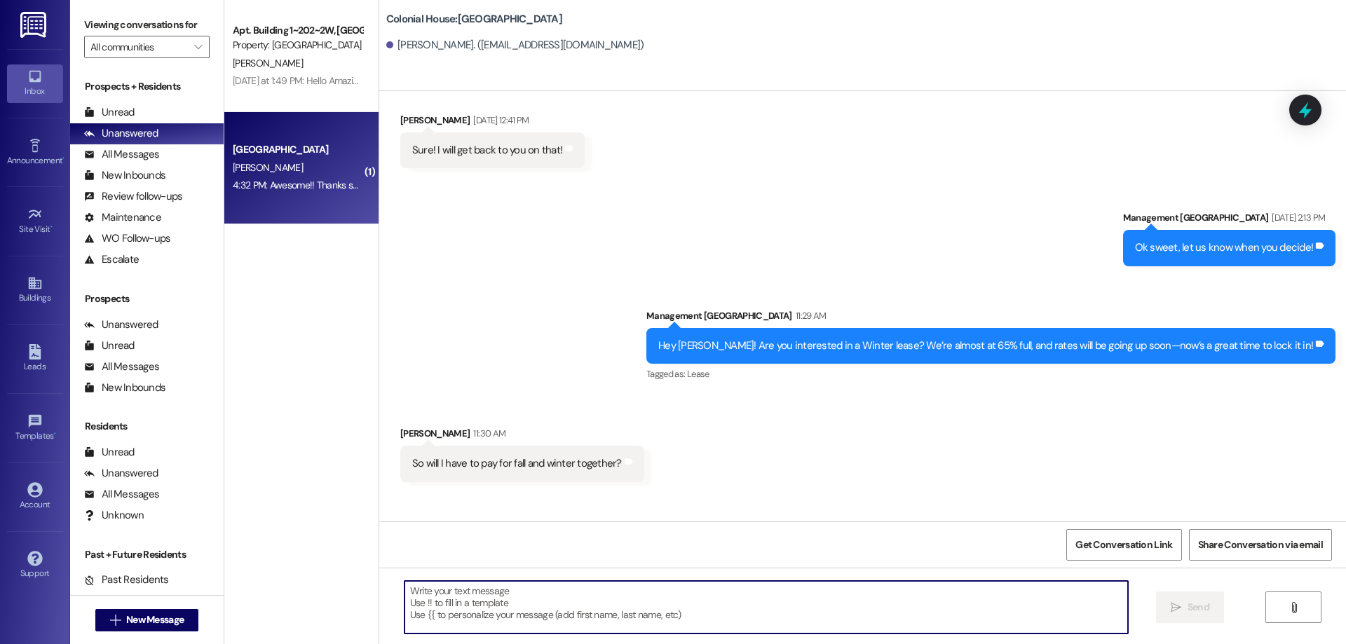
scroll to position [2304, 0]
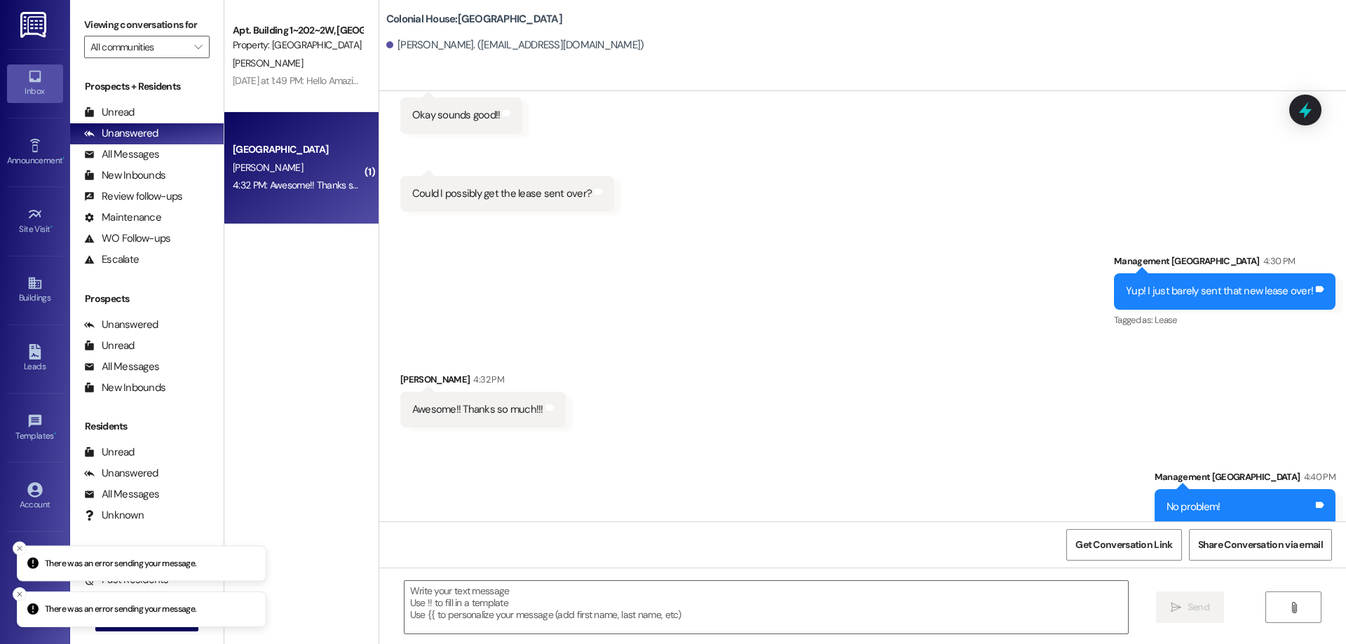
click at [966, 416] on div "Received via SMS Roxanna Backstein 4:32 PM Awesome!! Thanks so much!!! Tags and…" at bounding box center [862, 389] width 966 height 97
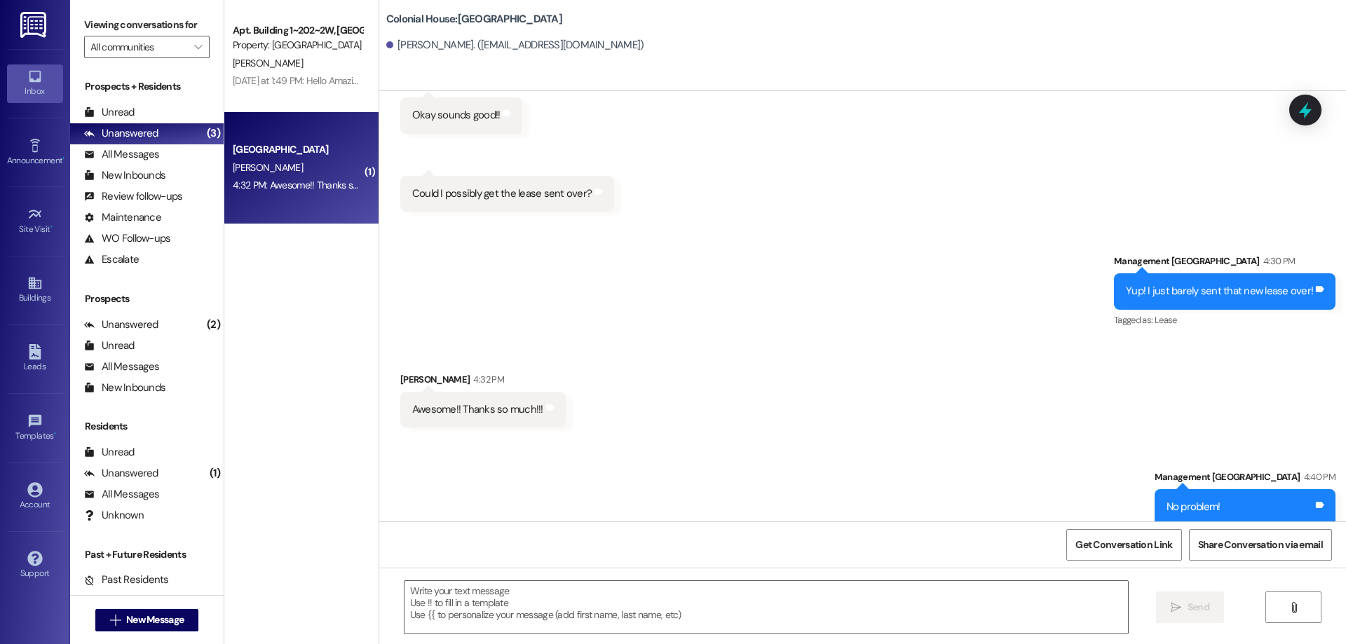
click at [273, 92] on div "Apt. Building 1~202~2W, Building 1 Colonial House Property: Colonial House F. B…" at bounding box center [301, 56] width 154 height 112
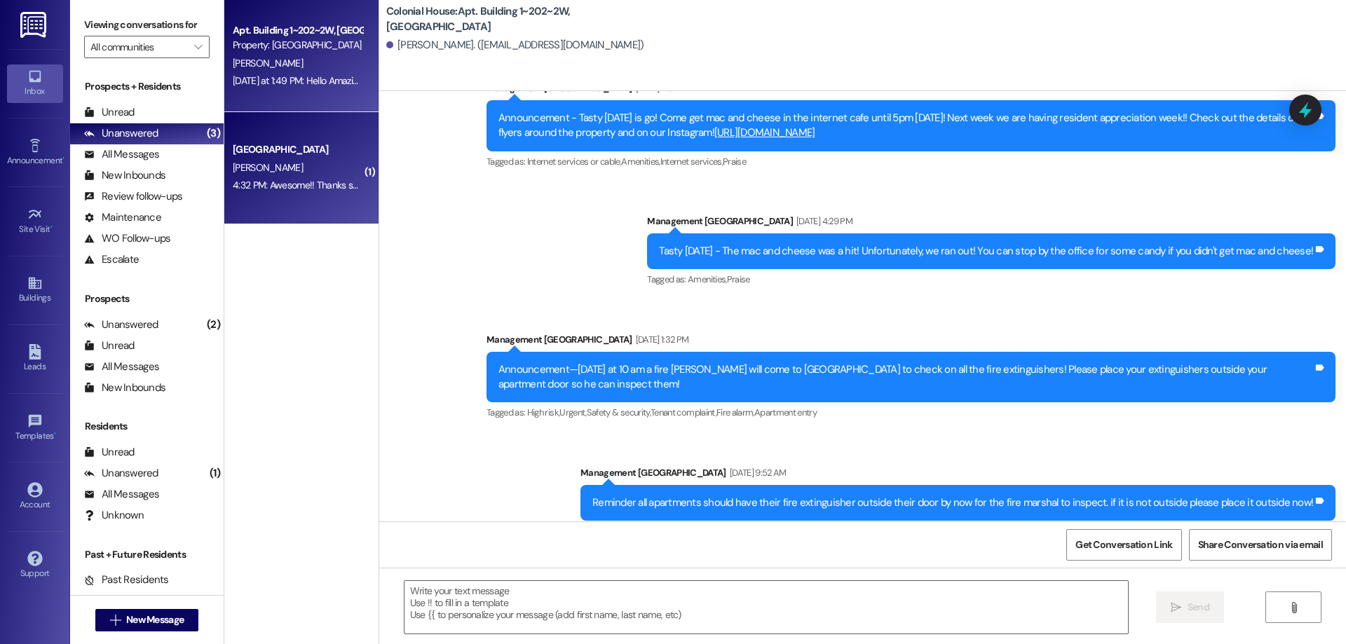
scroll to position [21728, 0]
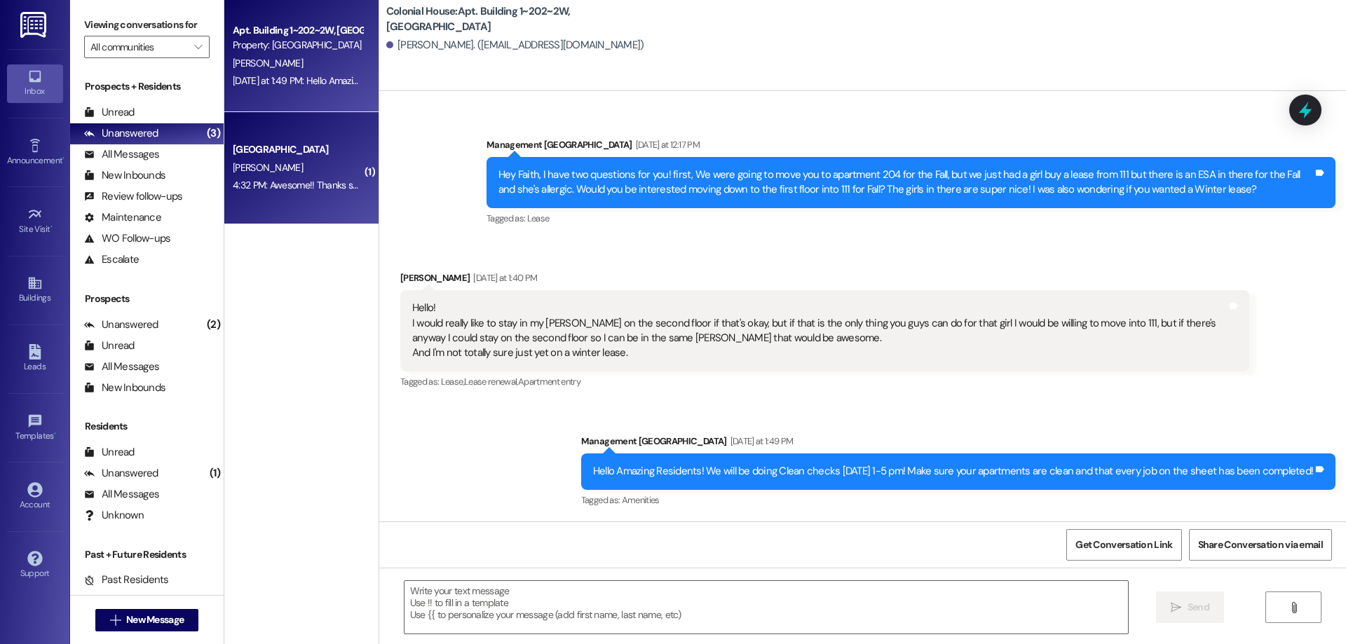
click at [298, 161] on div "[PERSON_NAME]" at bounding box center [297, 168] width 132 height 18
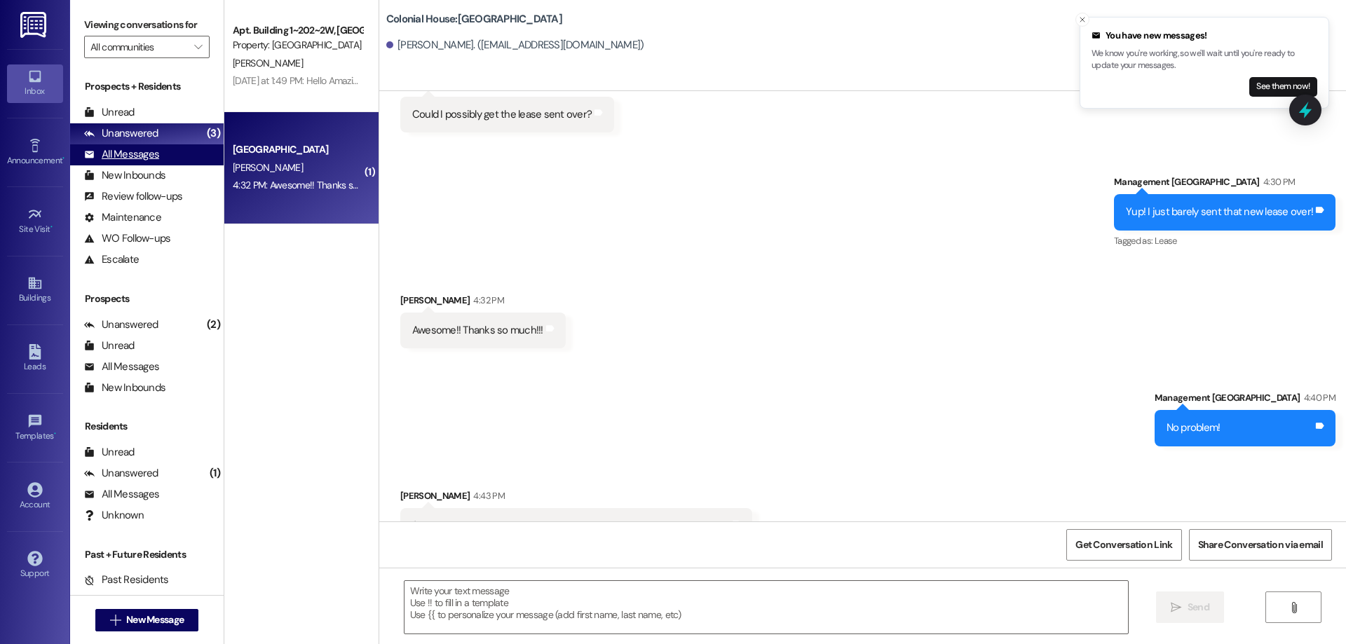
scroll to position [2402, 0]
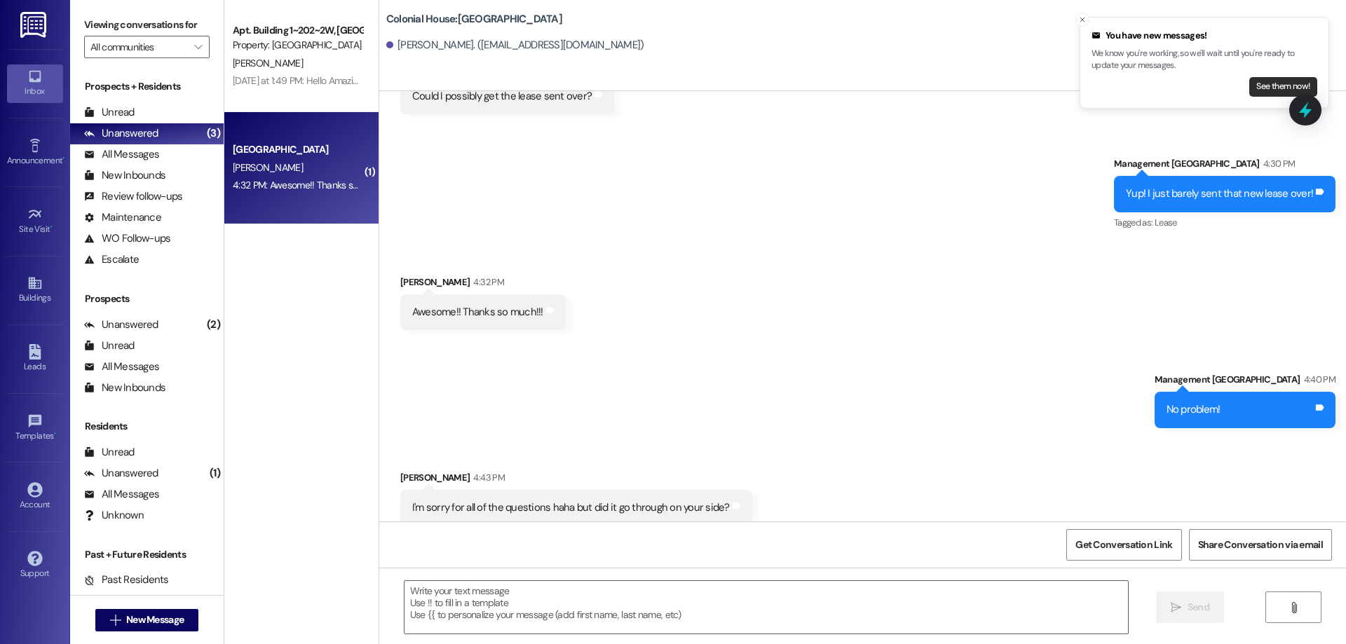
click at [1254, 89] on button "See them now!" at bounding box center [1283, 87] width 68 height 20
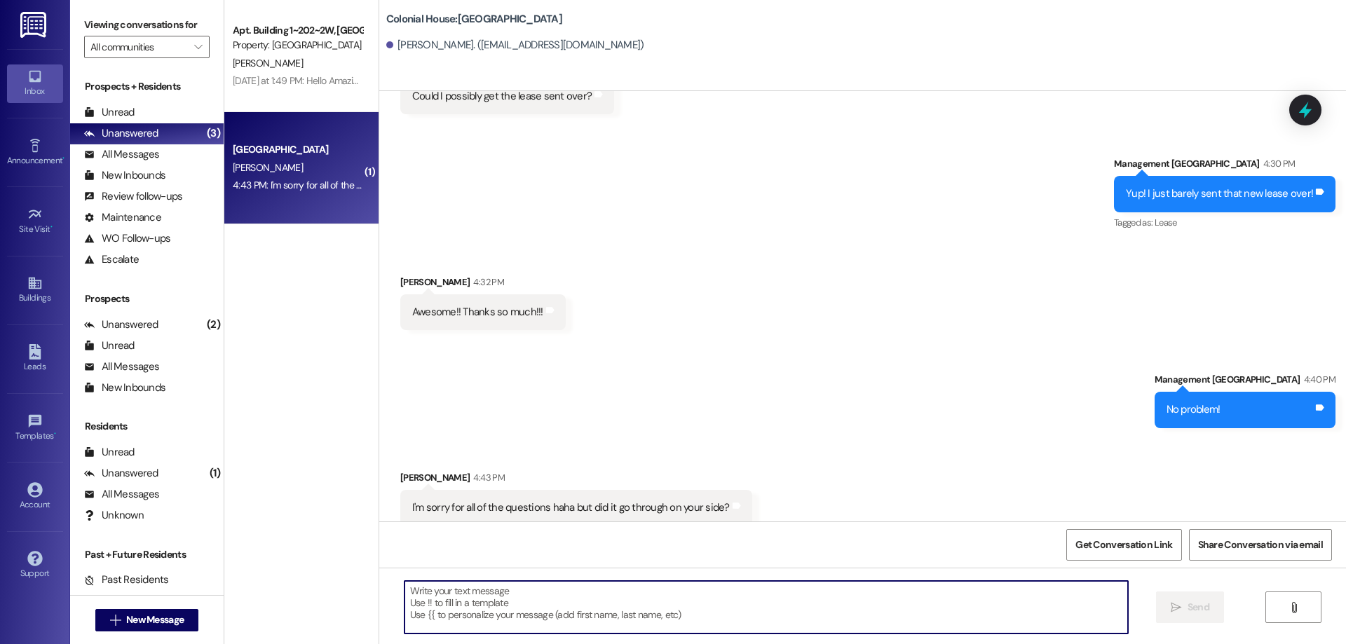
click at [472, 594] on textarea at bounding box center [765, 607] width 723 height 53
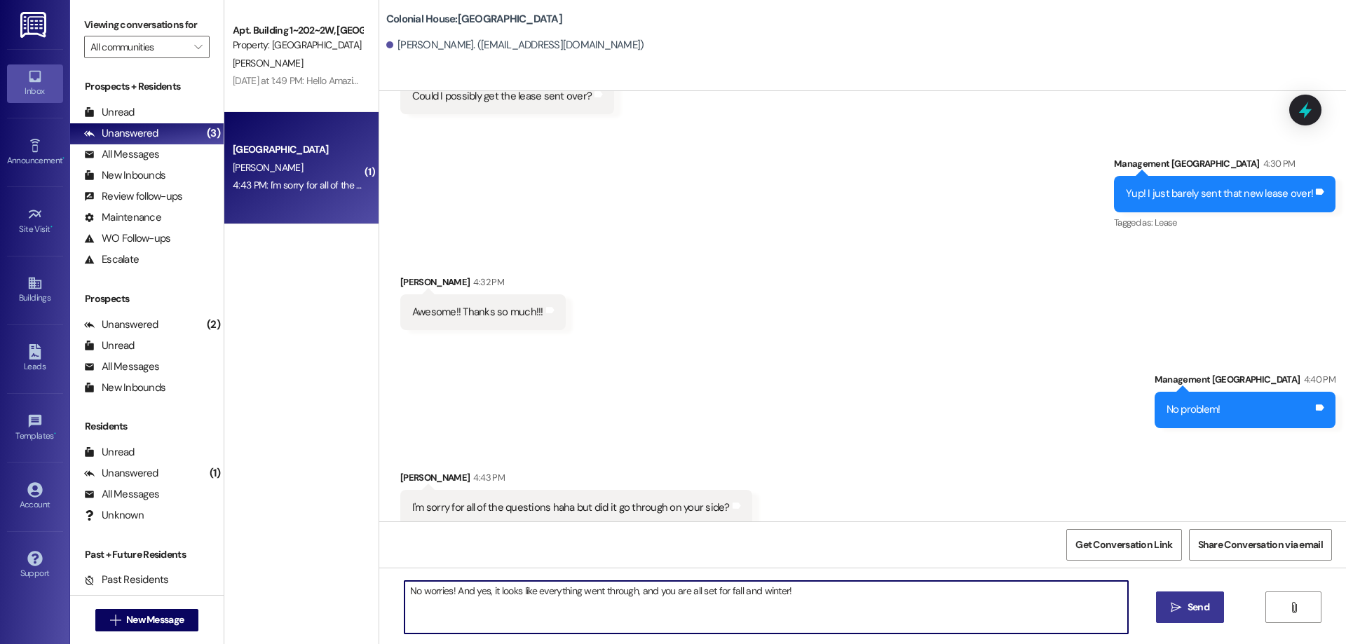
type textarea "No worries! And yes, it looks like everything went through, and you are all set…"
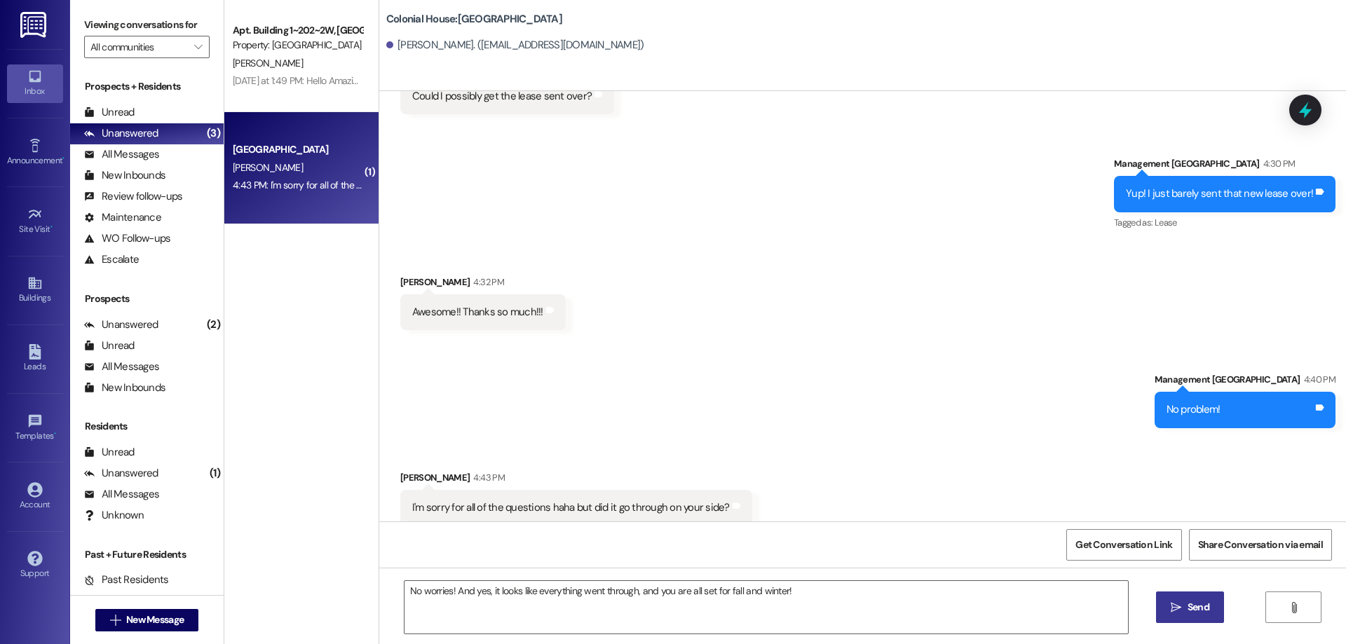
click at [1161, 610] on button " Send" at bounding box center [1190, 607] width 68 height 32
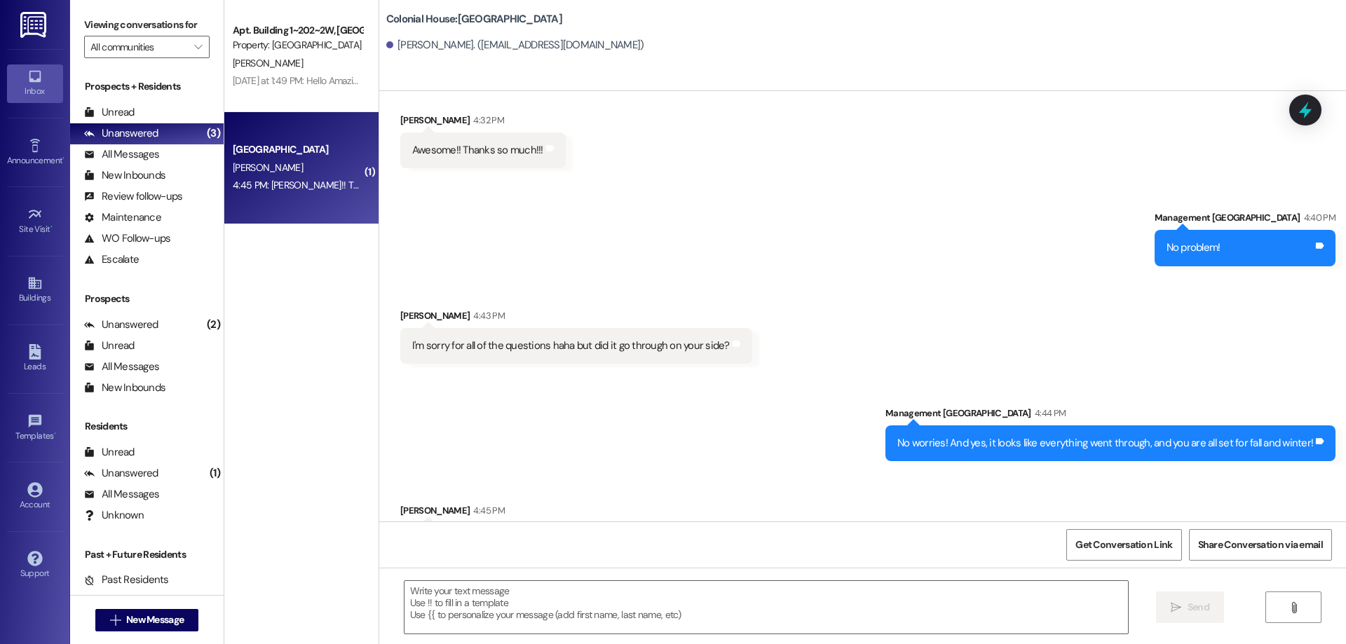
scroll to position [2597, 0]
